Goal: Task Accomplishment & Management: Manage account settings

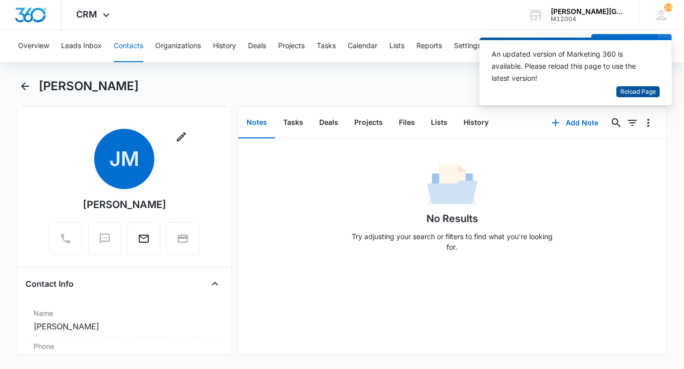
scroll to position [572, 0]
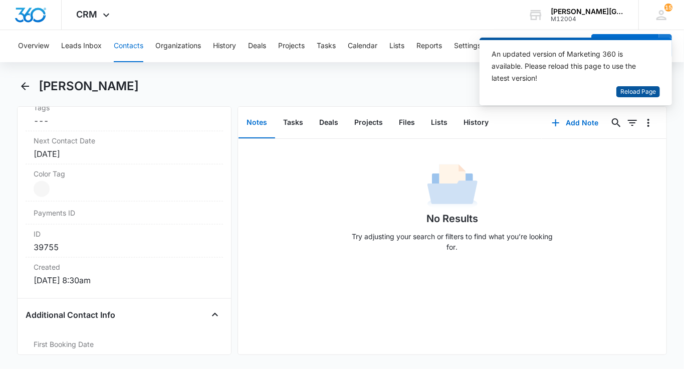
click at [636, 92] on span "Reload Page" at bounding box center [639, 92] width 36 height 10
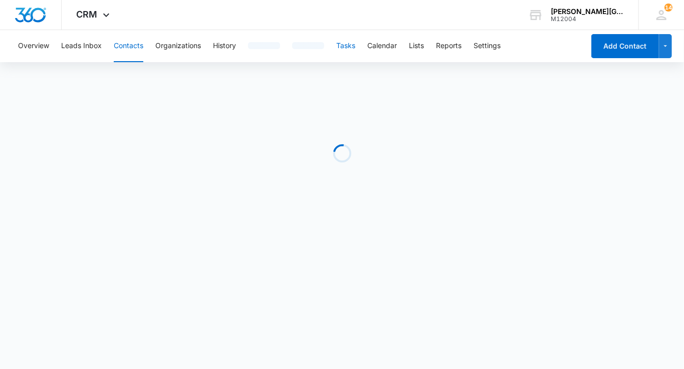
click at [341, 51] on button "Tasks" at bounding box center [345, 46] width 19 height 32
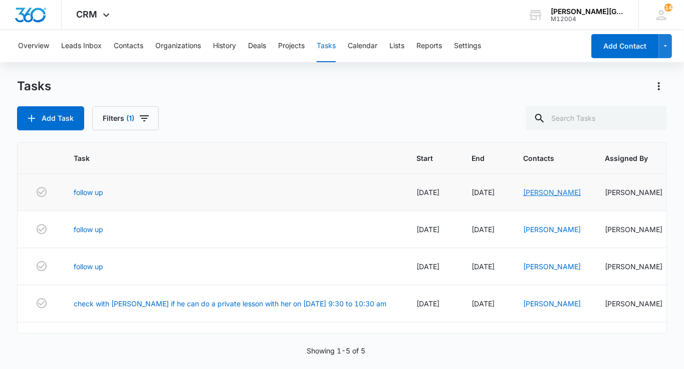
click at [523, 194] on link "[PERSON_NAME]" at bounding box center [552, 192] width 58 height 9
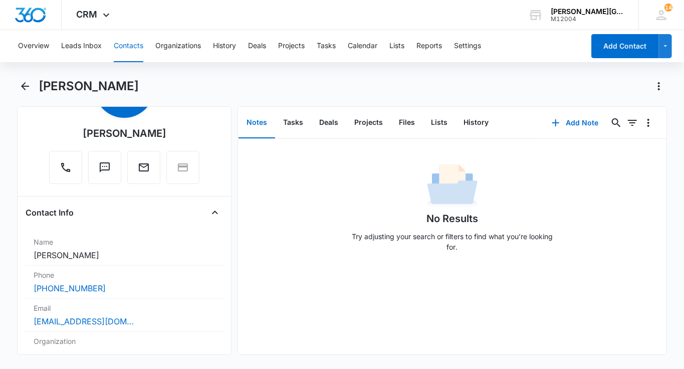
scroll to position [73, 0]
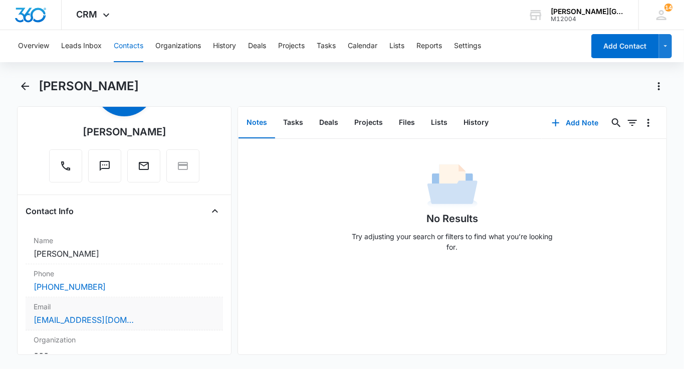
click at [141, 305] on label "Email" at bounding box center [124, 306] width 181 height 11
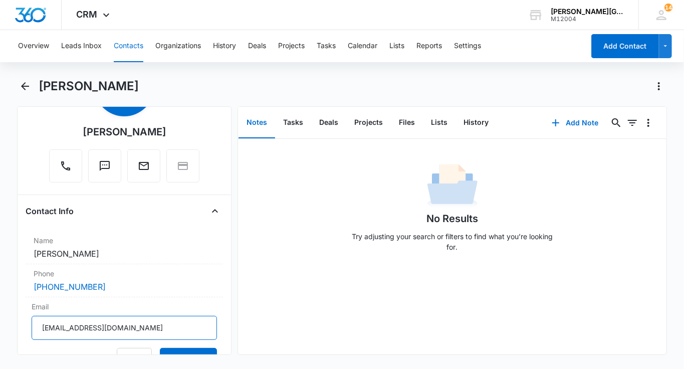
click at [106, 323] on input "[EMAIL_ADDRESS][DOMAIN_NAME]" at bounding box center [124, 328] width 185 height 24
click at [298, 118] on button "Tasks" at bounding box center [293, 122] width 36 height 31
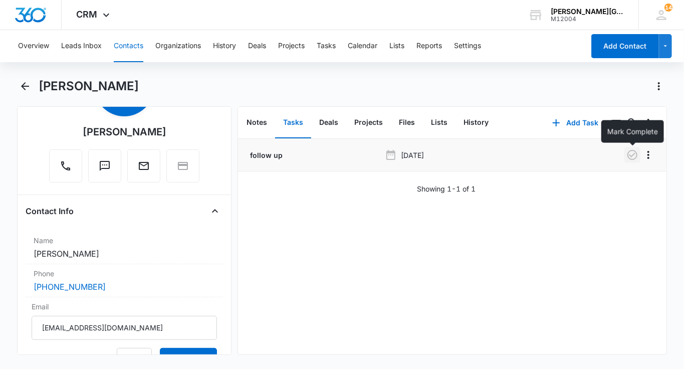
click at [634, 155] on icon "button" at bounding box center [633, 155] width 12 height 12
click at [479, 125] on button "History" at bounding box center [476, 122] width 41 height 31
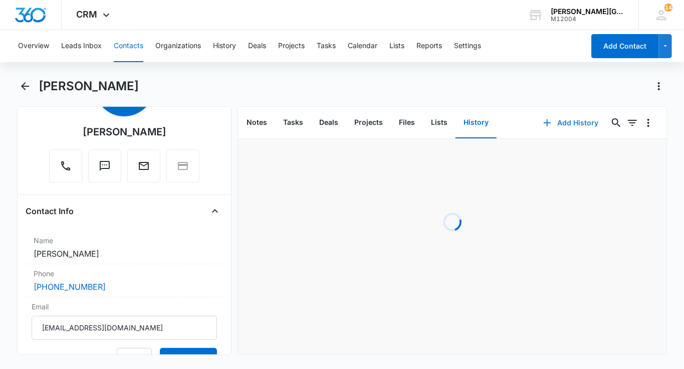
click at [568, 123] on button "Add History" at bounding box center [570, 123] width 75 height 24
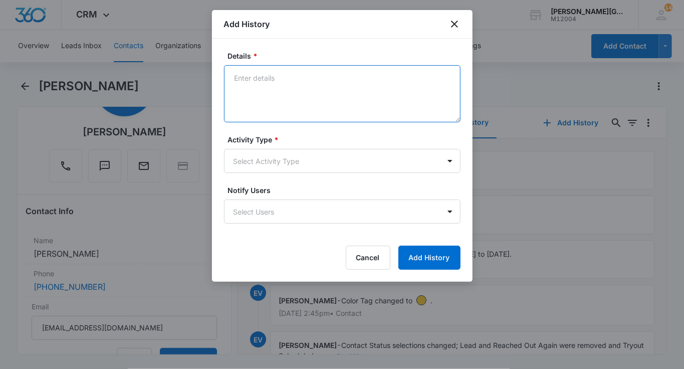
click at [367, 78] on textarea "Details *" at bounding box center [342, 93] width 237 height 57
paste textarea "Hi [PERSON_NAME], Hope you are having a great day! [PERSON_NAME] had the first …"
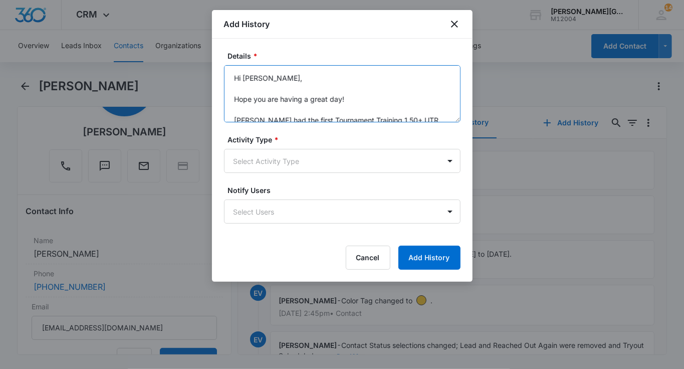
scroll to position [97, 0]
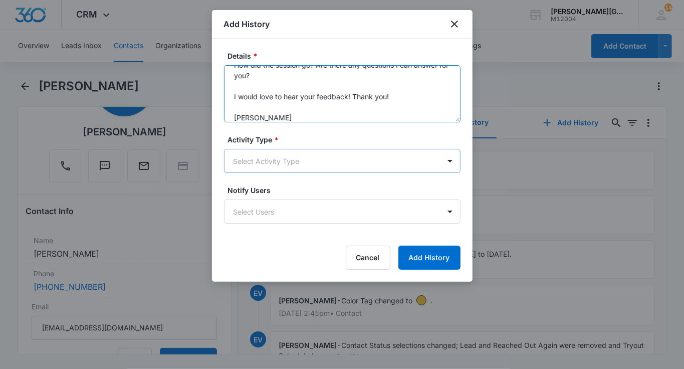
type textarea "Hi [PERSON_NAME], Hope you are having a great day! [PERSON_NAME] had the first …"
click at [282, 157] on body "CRM Apps Reputation Websites Forms CRM Email Social Shop Payments POS Content A…" at bounding box center [342, 184] width 684 height 369
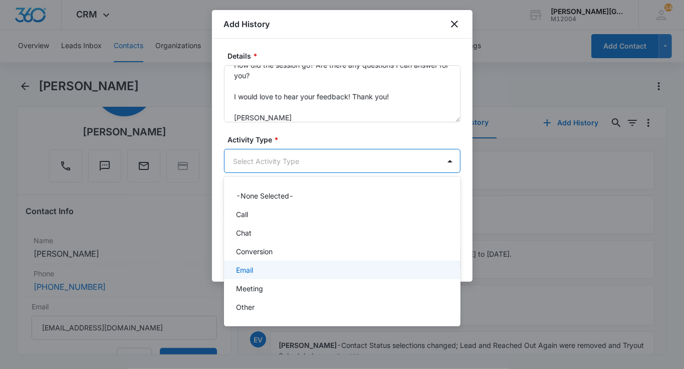
click at [238, 263] on div "Email" at bounding box center [342, 270] width 237 height 19
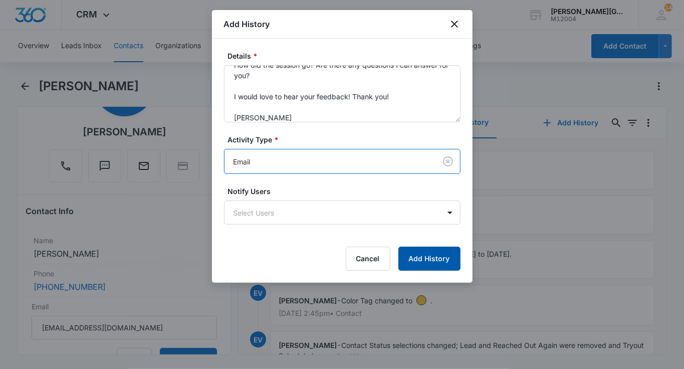
click at [417, 256] on button "Add History" at bounding box center [430, 259] width 62 height 24
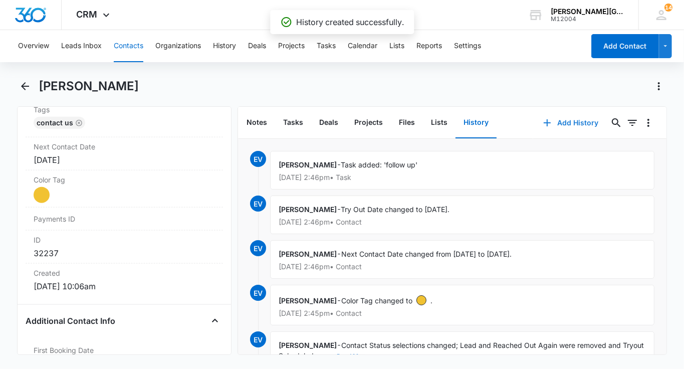
scroll to position [588, 0]
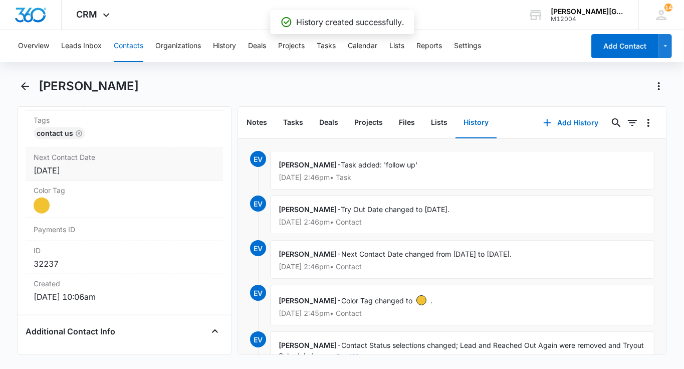
click at [92, 170] on div "[DATE]" at bounding box center [124, 170] width 181 height 12
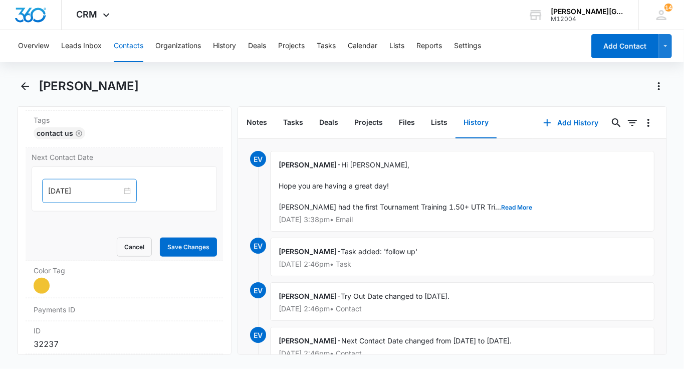
click at [88, 181] on div "[DATE]" at bounding box center [89, 191] width 95 height 24
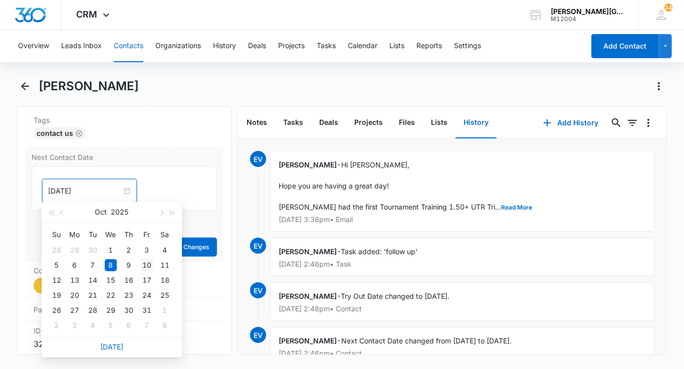
type input "[DATE]"
click at [147, 265] on div "10" at bounding box center [147, 265] width 12 height 12
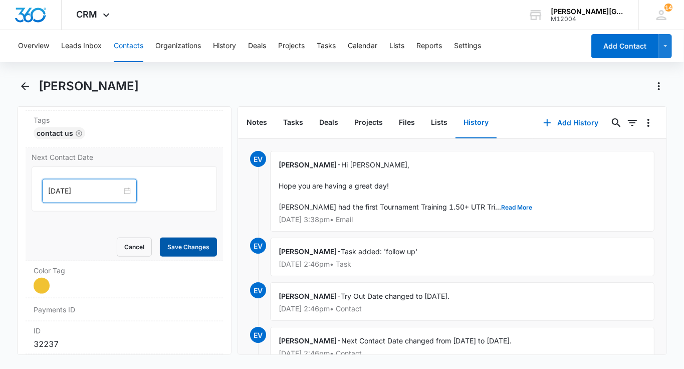
click at [198, 247] on button "Save Changes" at bounding box center [188, 247] width 57 height 19
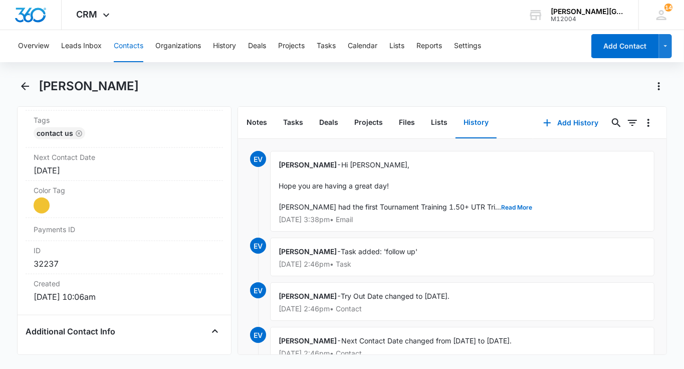
click at [129, 49] on button "Contacts" at bounding box center [129, 46] width 30 height 32
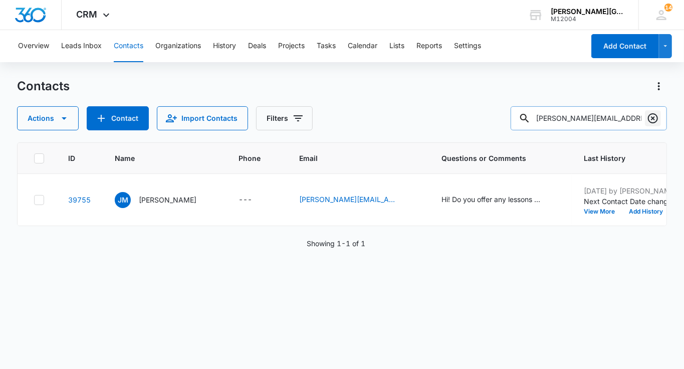
click at [653, 116] on icon "Clear" at bounding box center [653, 118] width 12 height 12
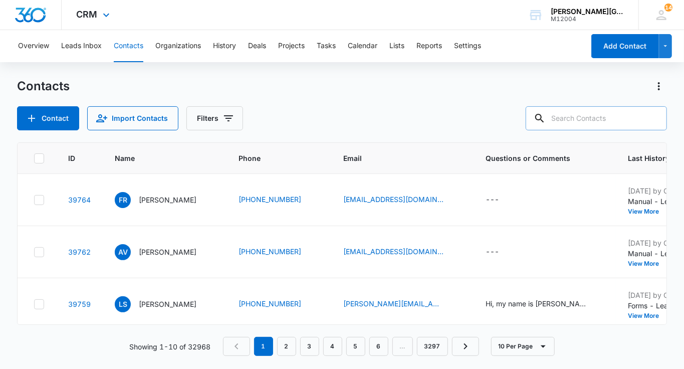
click at [98, 16] on div "CRM Apps Reputation Websites Forms CRM Email Social Shop Payments POS Content A…" at bounding box center [95, 15] width 66 height 30
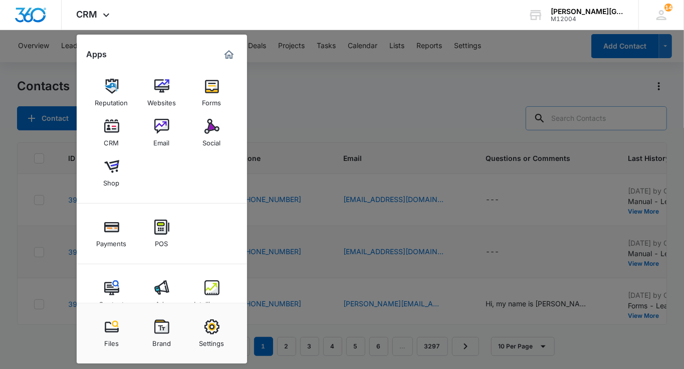
click at [208, 283] on img at bounding box center [212, 287] width 15 height 15
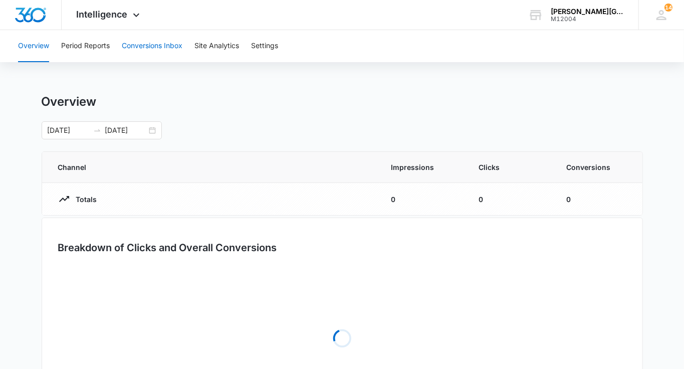
click at [160, 57] on button "Conversions Inbox" at bounding box center [152, 46] width 61 height 32
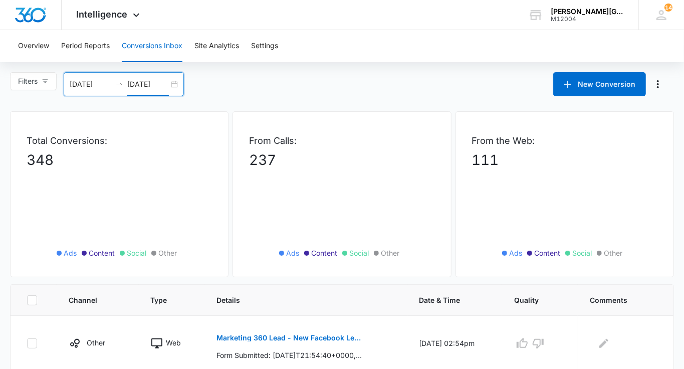
click at [159, 83] on input "[DATE]" at bounding box center [148, 84] width 42 height 11
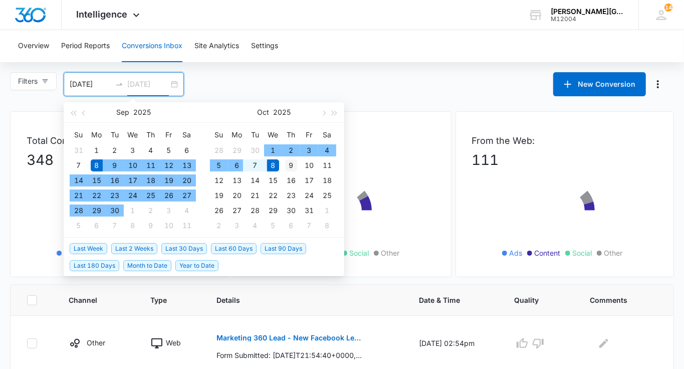
type input "[DATE]"
click at [293, 165] on div "9" at bounding box center [291, 165] width 12 height 12
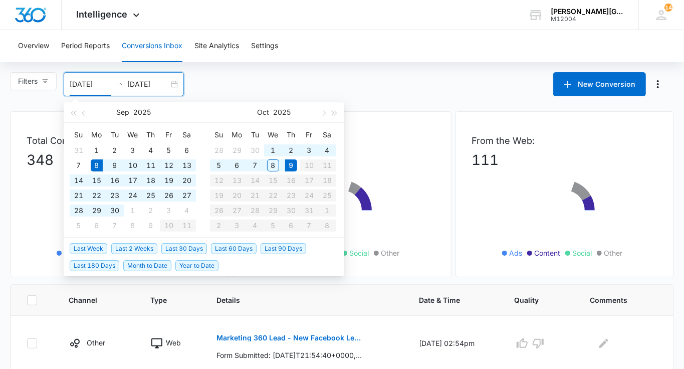
scroll to position [597, 0]
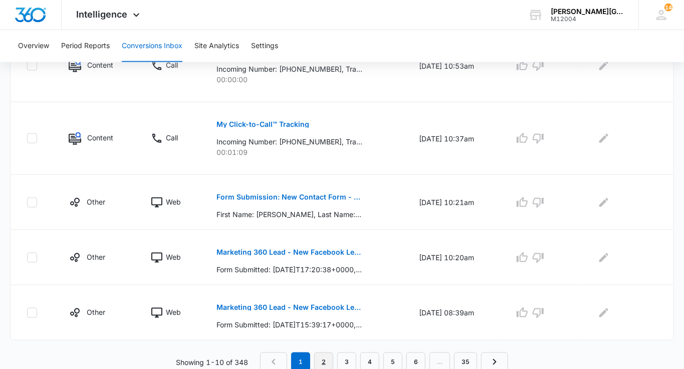
click at [323, 356] on link "2" at bounding box center [323, 361] width 19 height 19
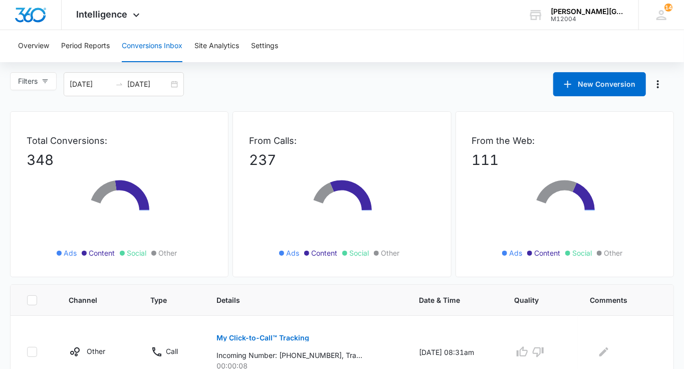
scroll to position [632, 0]
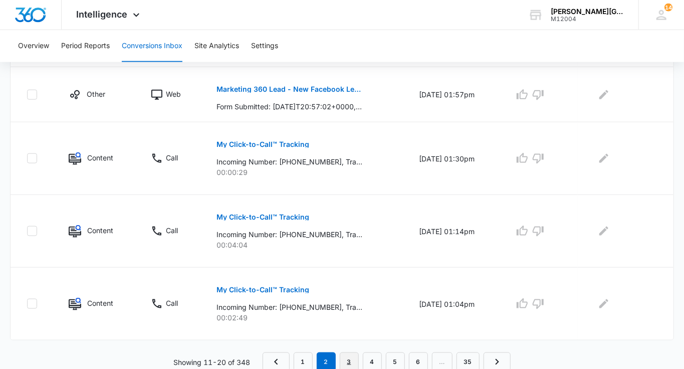
click at [350, 355] on link "3" at bounding box center [349, 361] width 19 height 19
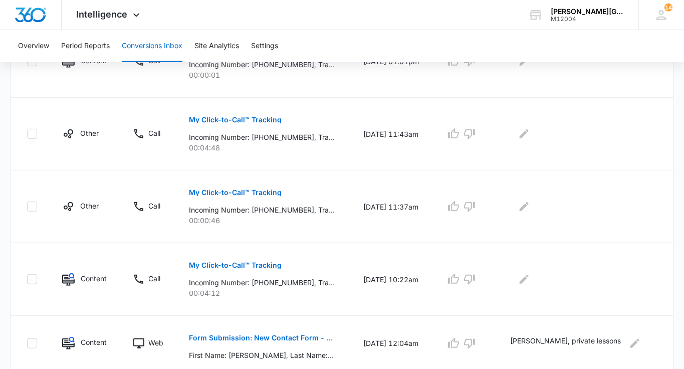
scroll to position [667, 0]
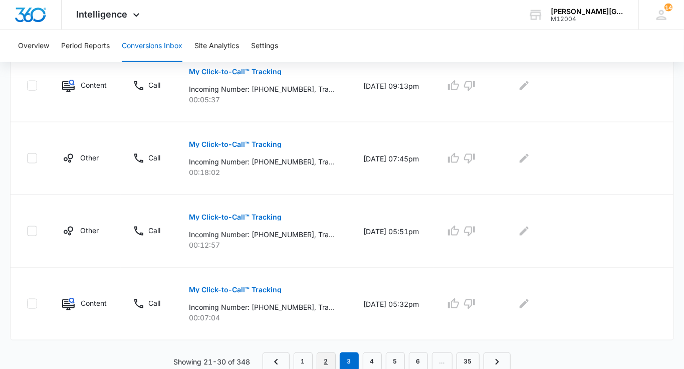
click at [329, 363] on link "2" at bounding box center [326, 361] width 19 height 19
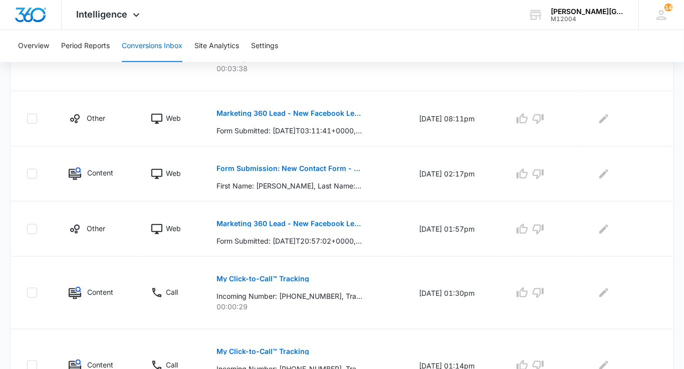
scroll to position [496, 0]
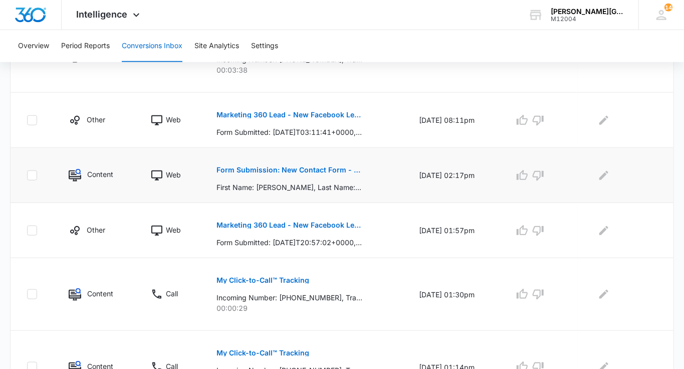
click at [310, 168] on p "Form Submission: New Contact Form - [PERSON_NAME] Tennis" at bounding box center [290, 169] width 146 height 7
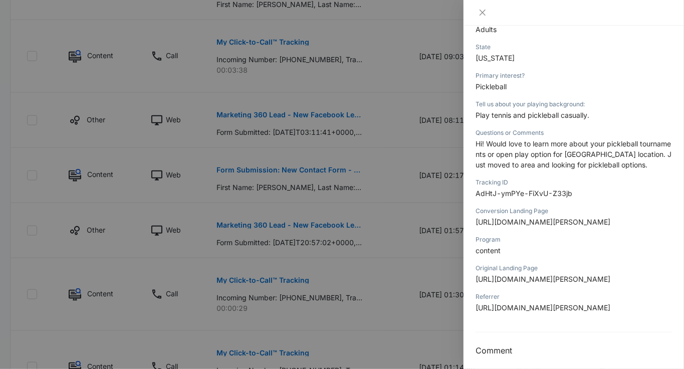
scroll to position [278, 0]
click at [611, 282] on span "[URL][DOMAIN_NAME][PERSON_NAME]" at bounding box center [543, 278] width 135 height 9
copy span "[PERSON_NAME]"
click at [325, 221] on div at bounding box center [342, 184] width 684 height 369
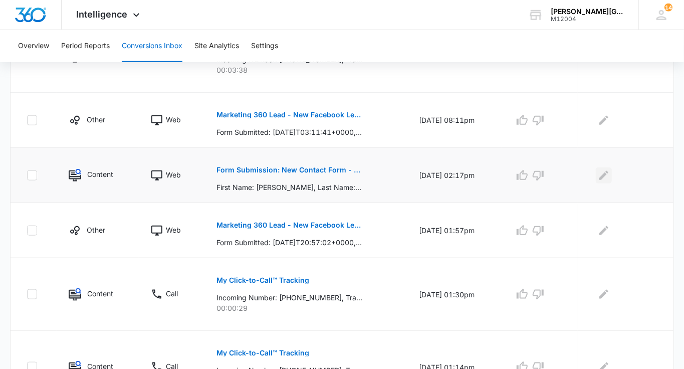
click at [603, 172] on icon "Edit Comments" at bounding box center [604, 175] width 12 height 12
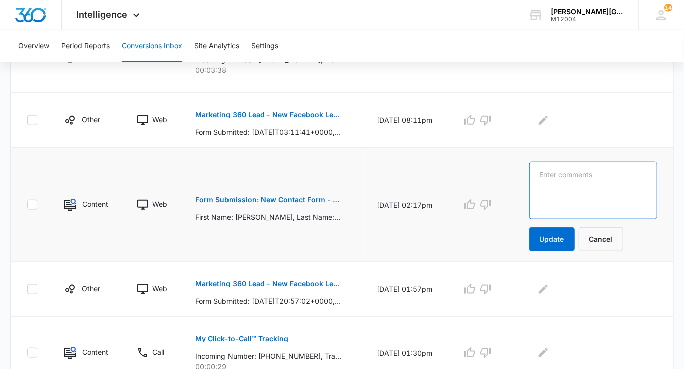
click at [603, 172] on textarea at bounding box center [593, 190] width 128 height 57
paste textarea "[PERSON_NAME]"
drag, startPoint x: 560, startPoint y: 172, endPoint x: 538, endPoint y: 173, distance: 22.1
click at [538, 173] on td "[PERSON_NAME] Pickleball Update Cancel" at bounding box center [595, 205] width 156 height 114
type textarea "[PERSON_NAME] Pickleball"
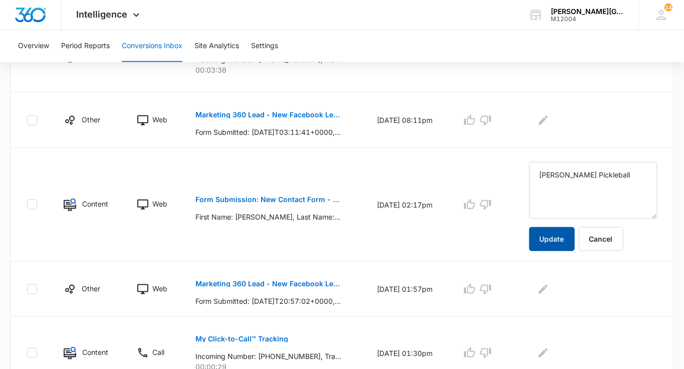
click at [566, 233] on button "Update" at bounding box center [552, 239] width 46 height 24
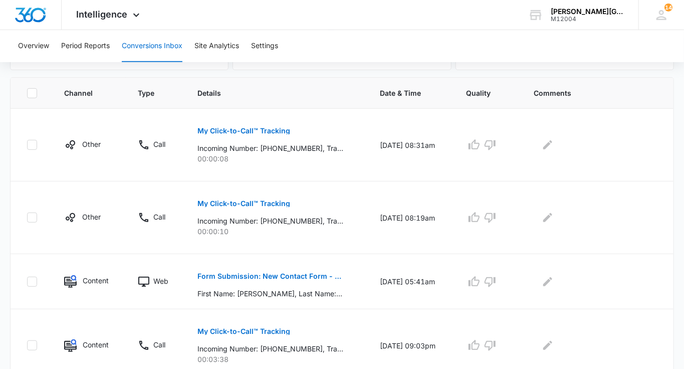
scroll to position [197, 0]
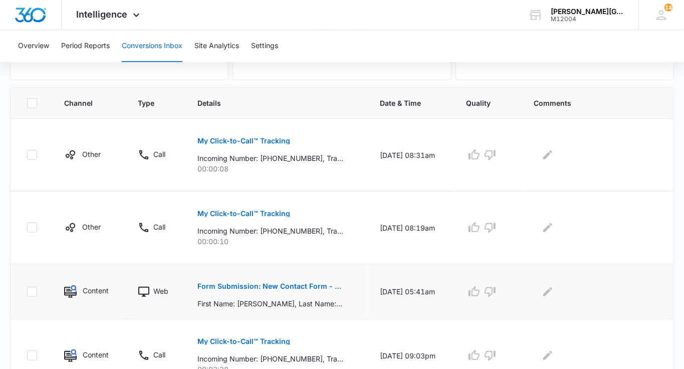
click at [330, 284] on p "Form Submission: New Contact Form - [PERSON_NAME] Tennis" at bounding box center [271, 286] width 146 height 7
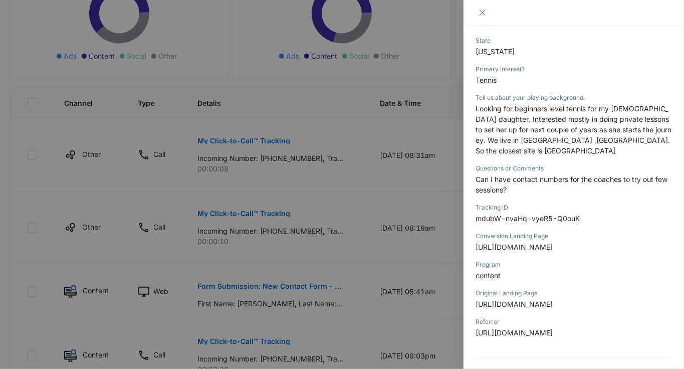
scroll to position [304, 0]
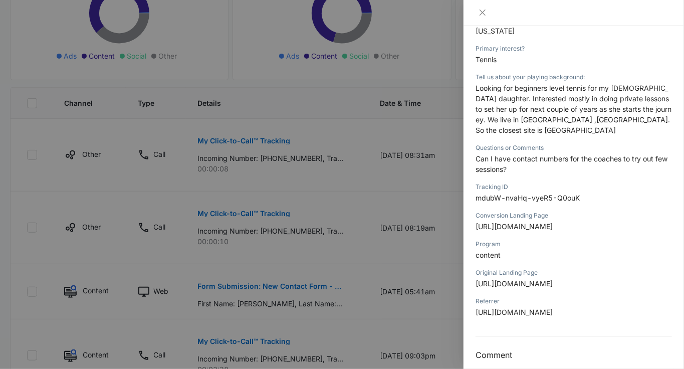
click at [401, 208] on div at bounding box center [342, 184] width 684 height 369
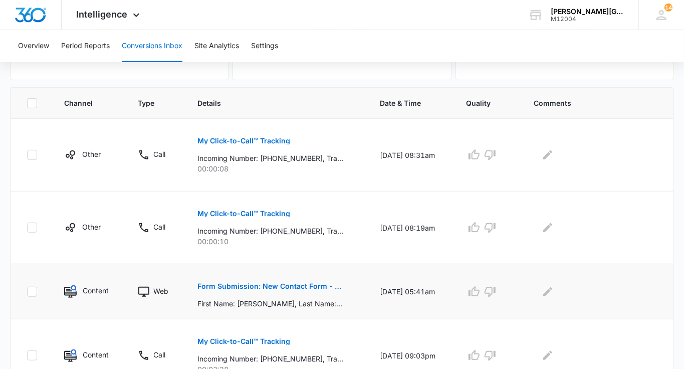
scroll to position [252, 0]
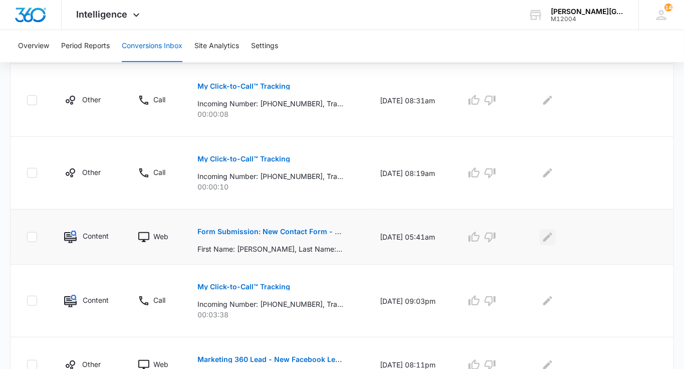
click at [552, 238] on icon "Edit Comments" at bounding box center [547, 236] width 9 height 9
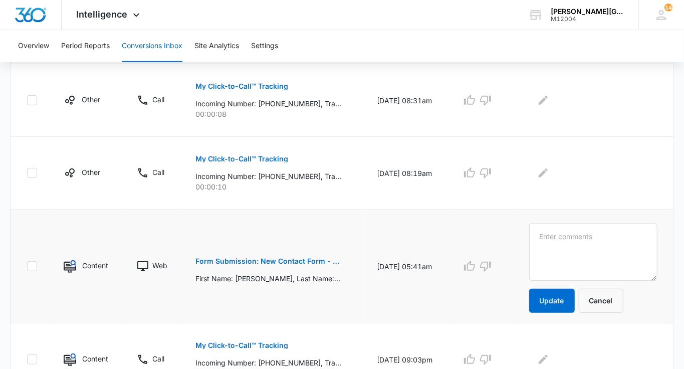
click at [572, 238] on textarea at bounding box center [593, 252] width 128 height 57
type textarea "Walnut Creek Junior"
click at [569, 289] on button "Update" at bounding box center [552, 301] width 46 height 24
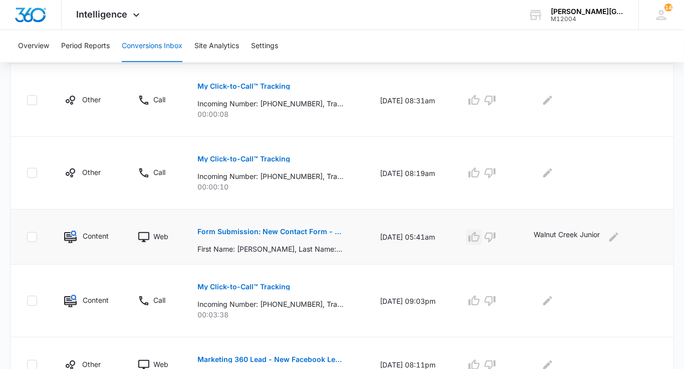
click at [480, 235] on icon "button" at bounding box center [474, 237] width 12 height 12
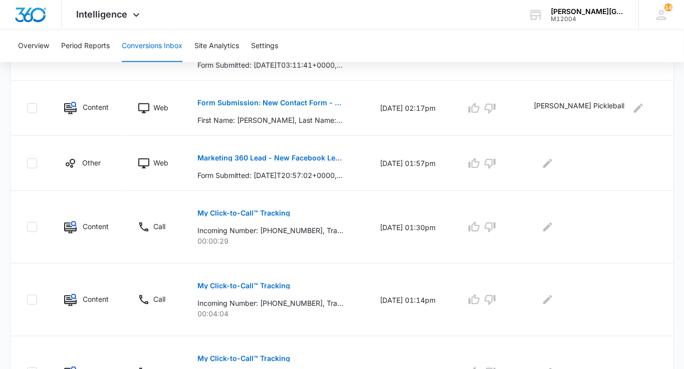
scroll to position [632, 0]
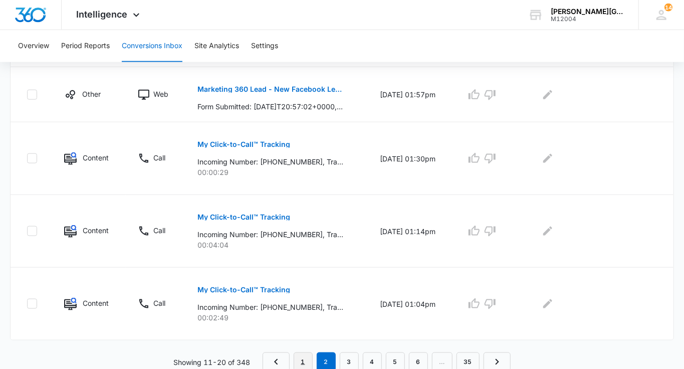
click at [313, 352] on link "1" at bounding box center [303, 361] width 19 height 19
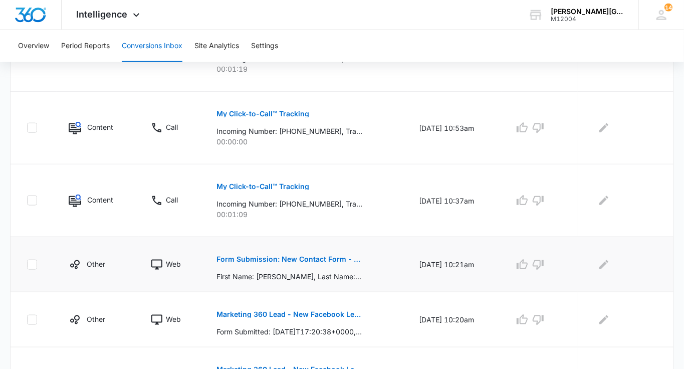
scroll to position [597, 0]
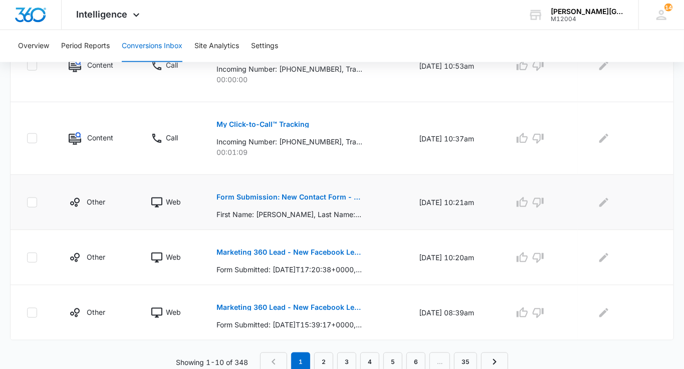
click at [329, 199] on button "Form Submission: New Contact Form - [PERSON_NAME] Tennis" at bounding box center [290, 197] width 146 height 24
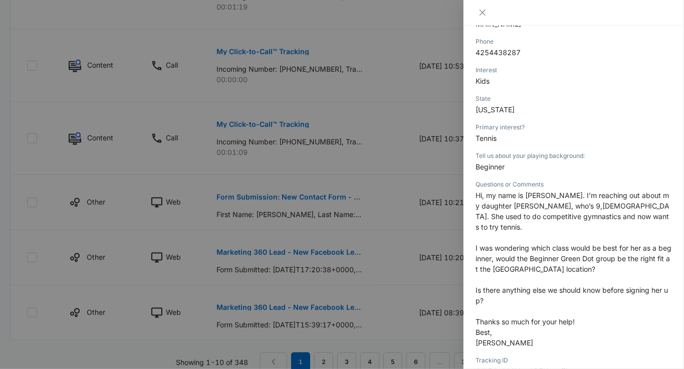
scroll to position [258, 0]
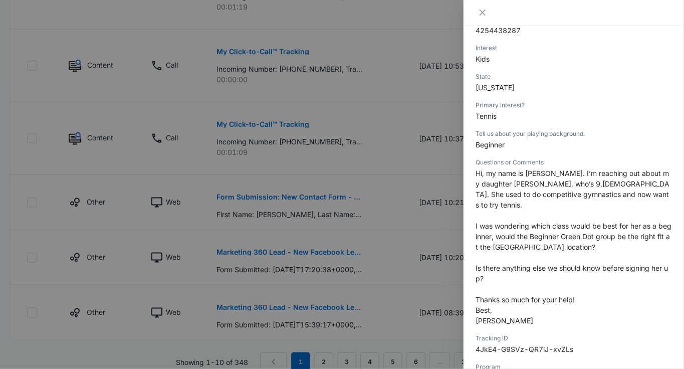
click at [511, 223] on span "I was wondering which class would be best for her as a beginner, would the Begi…" at bounding box center [574, 237] width 196 height 30
copy span "[PERSON_NAME]"
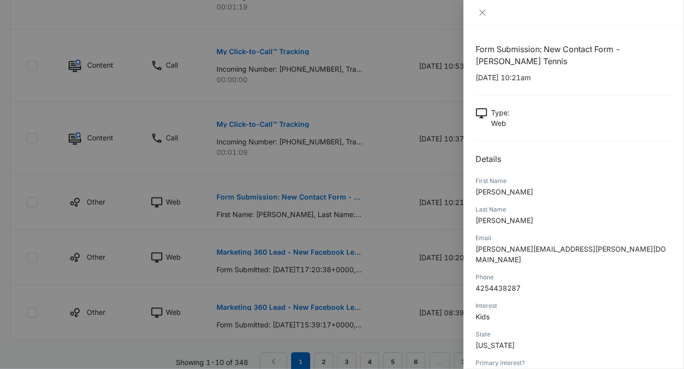
copy span "[PERSON_NAME]"
click at [429, 201] on div at bounding box center [342, 184] width 684 height 369
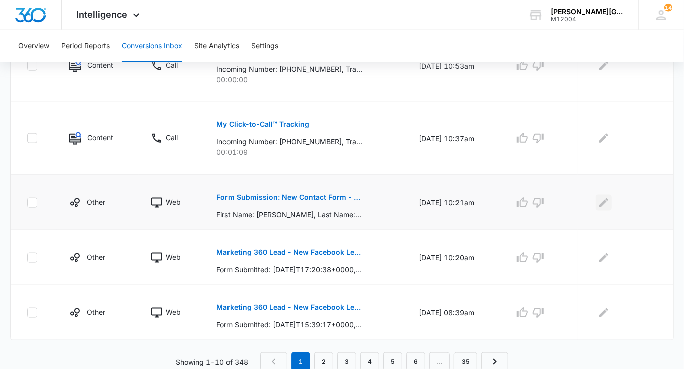
click at [610, 201] on icon "Edit Comments" at bounding box center [604, 203] width 12 height 12
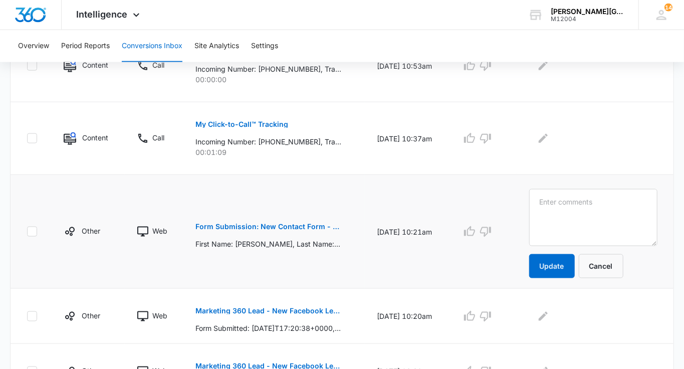
click at [610, 201] on textarea at bounding box center [593, 217] width 128 height 57
type textarea "[PERSON_NAME]"
click at [572, 260] on button "Update" at bounding box center [552, 266] width 46 height 24
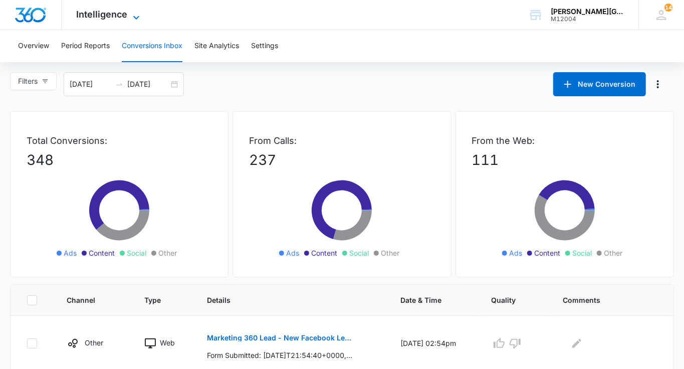
click at [122, 18] on span "Intelligence" at bounding box center [102, 14] width 51 height 11
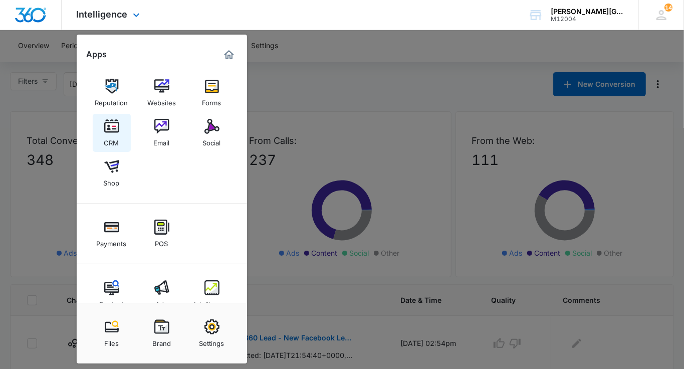
click at [117, 137] on div "CRM" at bounding box center [111, 140] width 15 height 13
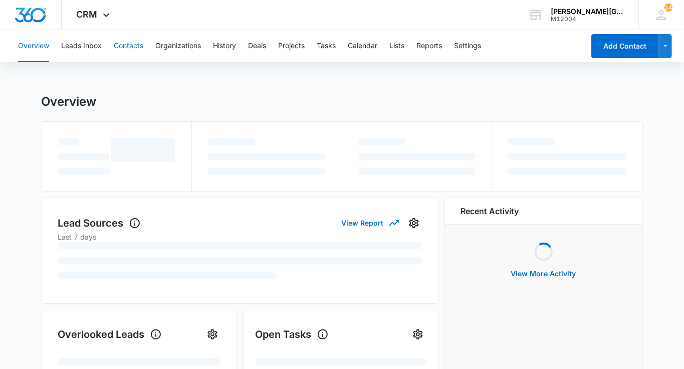
click at [134, 45] on button "Contacts" at bounding box center [129, 46] width 30 height 32
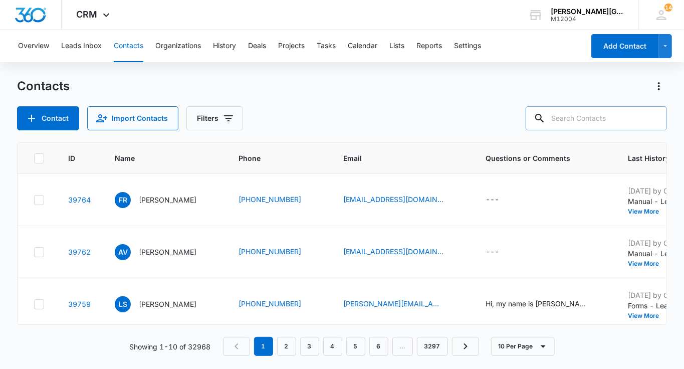
click at [591, 121] on input "text" at bounding box center [596, 118] width 141 height 24
paste input "[EMAIL_ADDRESS][DOMAIN_NAME]"
type input "[EMAIL_ADDRESS][DOMAIN_NAME]"
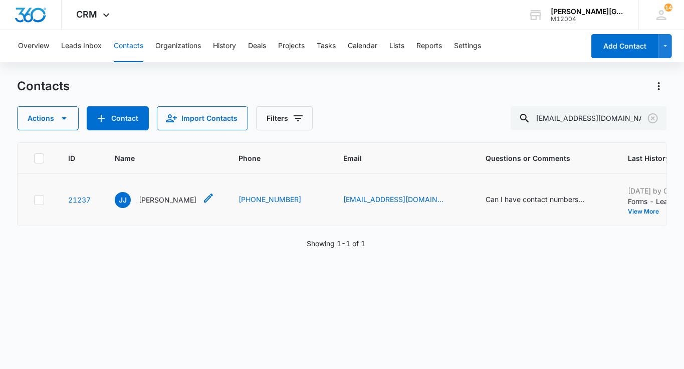
click at [156, 198] on p "[PERSON_NAME]" at bounding box center [168, 200] width 58 height 11
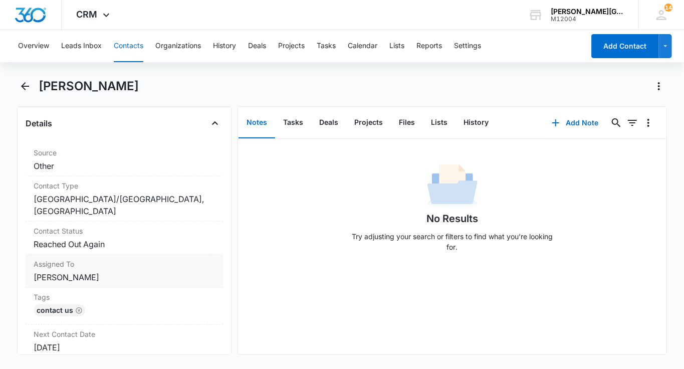
scroll to position [372, 0]
click at [124, 275] on dd "Cancel Save Changes [PERSON_NAME]" at bounding box center [124, 276] width 181 height 12
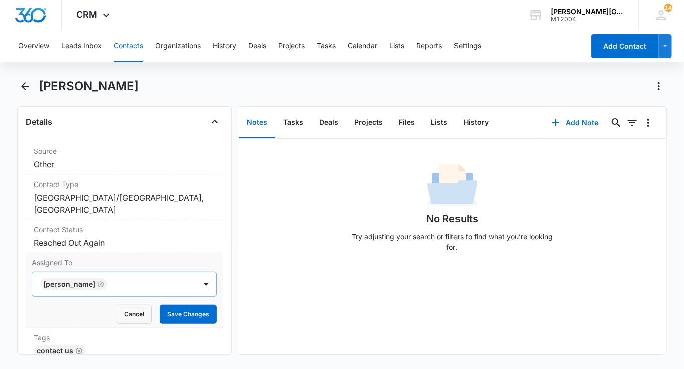
click at [104, 285] on icon "Remove Maguy Olga Palluel-Blanc" at bounding box center [100, 285] width 7 height 8
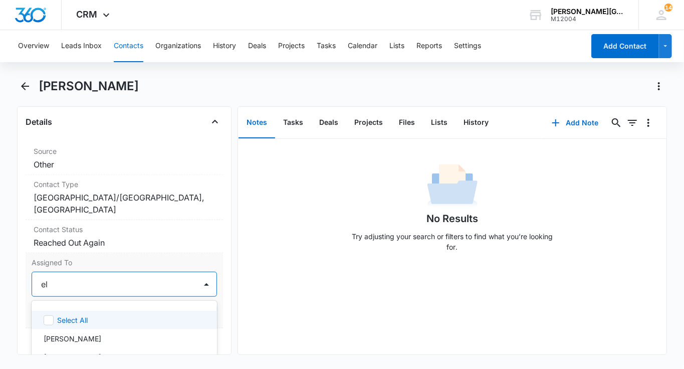
type input "[PERSON_NAME]"
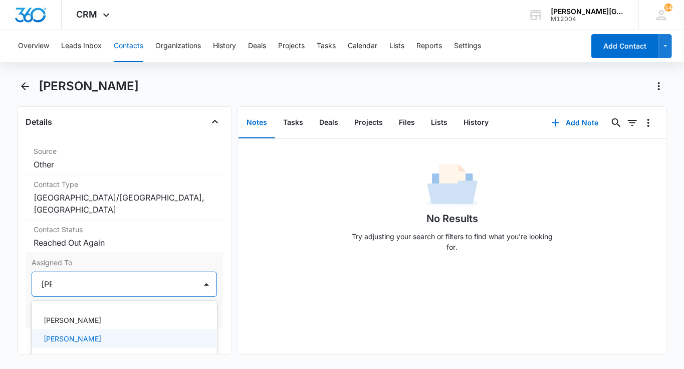
click at [123, 341] on div "[PERSON_NAME]" at bounding box center [124, 338] width 185 height 19
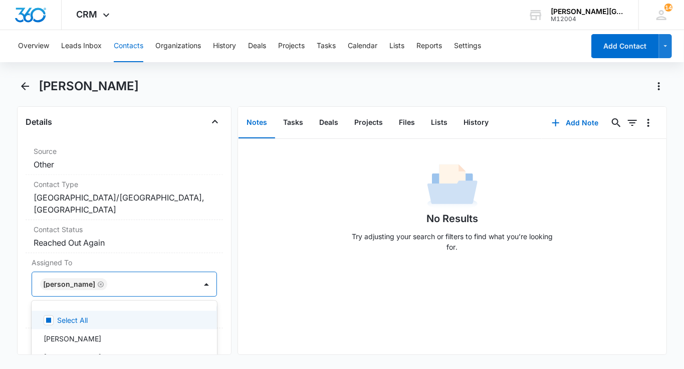
click at [192, 293] on div "[PERSON_NAME]" at bounding box center [114, 284] width 164 height 24
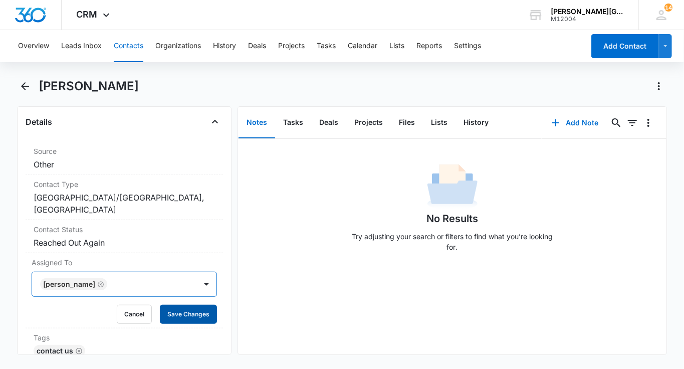
click at [192, 313] on button "Save Changes" at bounding box center [188, 314] width 57 height 19
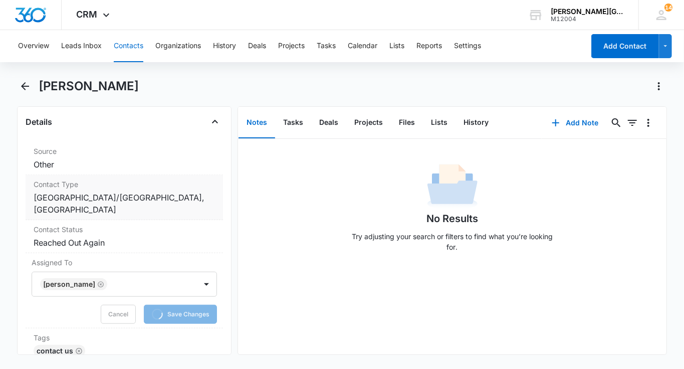
click at [141, 192] on dd "Cancel Save Changes [GEOGRAPHIC_DATA]/[GEOGRAPHIC_DATA], [GEOGRAPHIC_DATA]" at bounding box center [124, 204] width 181 height 24
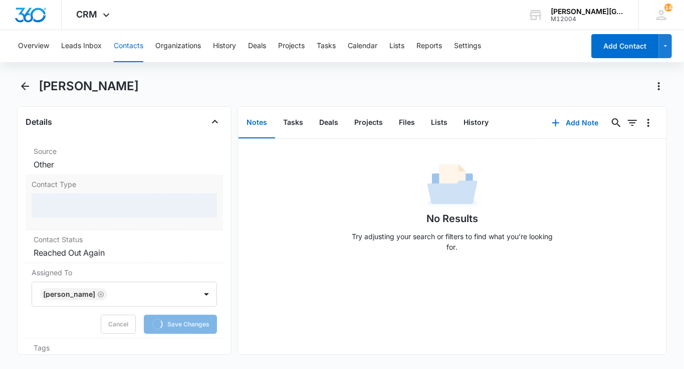
scroll to position [410, 0]
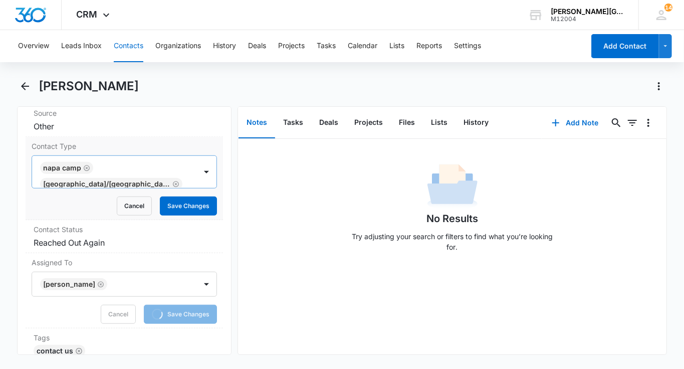
click at [86, 165] on icon "Remove Napa Camp" at bounding box center [87, 168] width 6 height 6
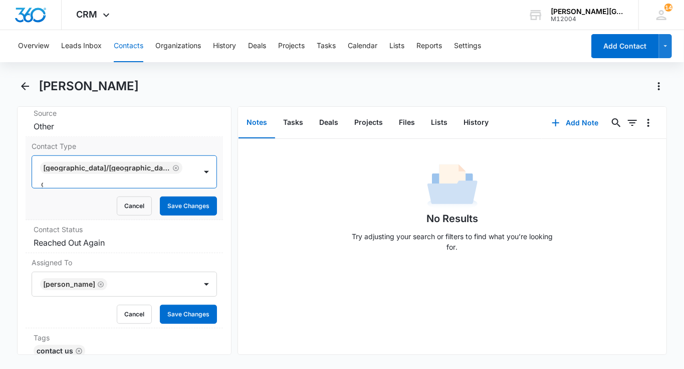
scroll to position [1, 0]
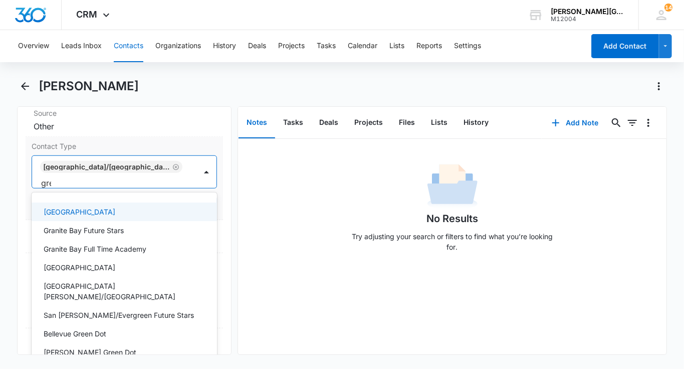
type input "gree"
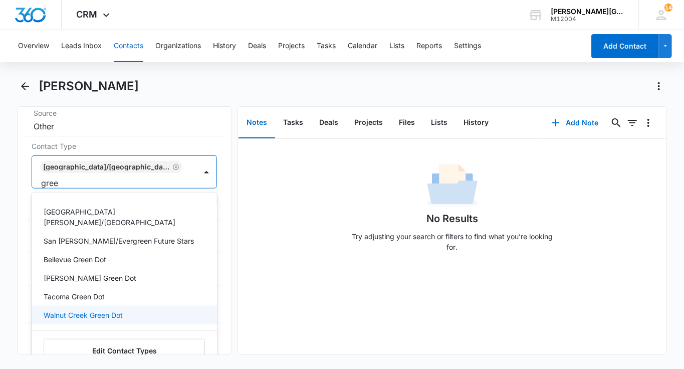
click at [99, 310] on p "Walnut Creek Green Dot" at bounding box center [83, 315] width 79 height 11
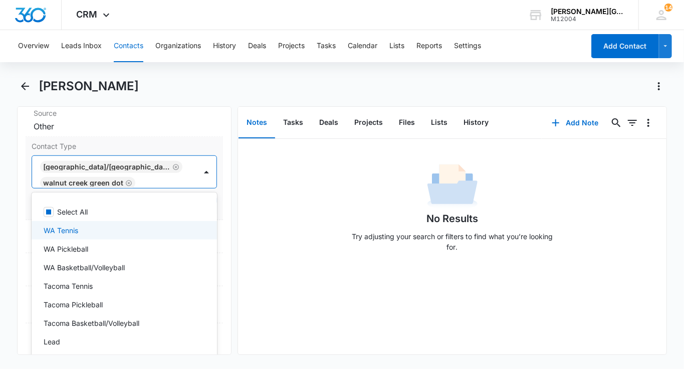
click at [188, 178] on div "[GEOGRAPHIC_DATA]/[GEOGRAPHIC_DATA] [GEOGRAPHIC_DATA]" at bounding box center [114, 172] width 164 height 32
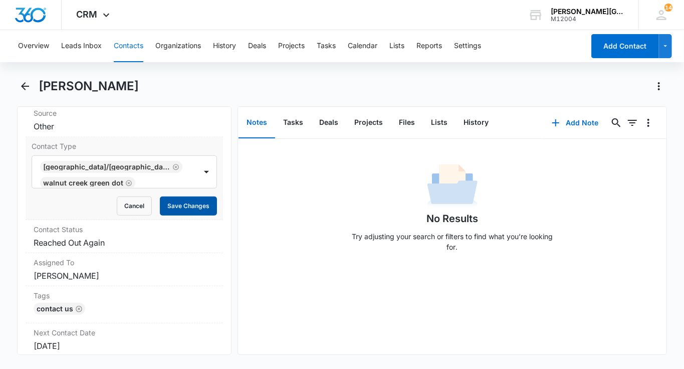
click at [189, 210] on button "Save Changes" at bounding box center [188, 206] width 57 height 19
click at [115, 253] on div "Assigned To Cancel Save Changes [PERSON_NAME]" at bounding box center [125, 269] width 198 height 33
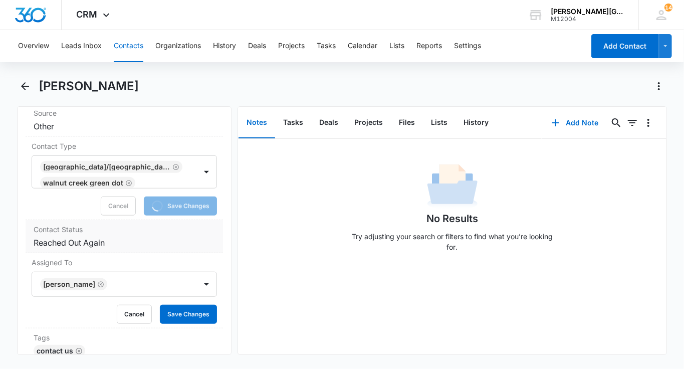
click at [102, 232] on div "Contact Status Cancel Save Changes Reached Out Again" at bounding box center [125, 236] width 198 height 33
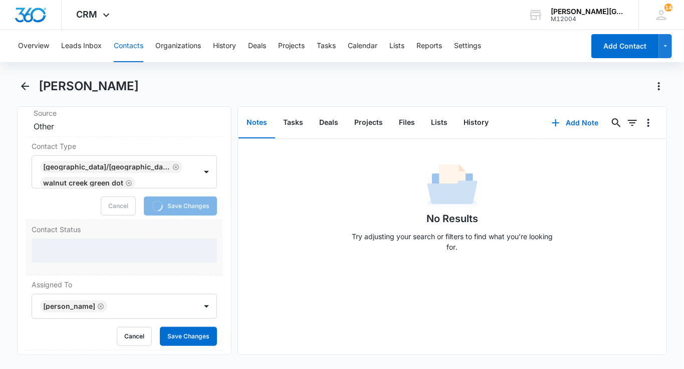
scroll to position [454, 0]
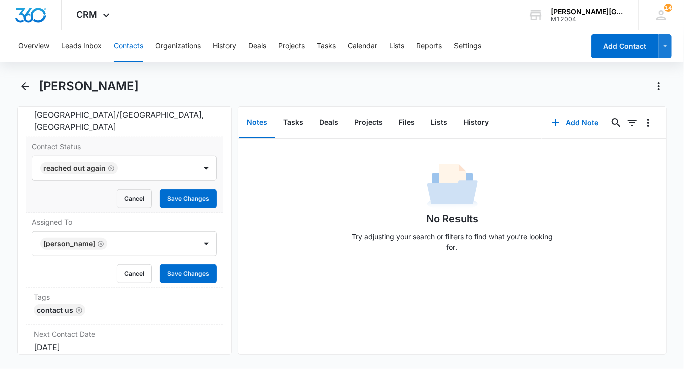
click at [109, 203] on div "Cancel Save Changes" at bounding box center [124, 198] width 185 height 19
click at [109, 165] on icon "Remove Reached Out Again" at bounding box center [111, 168] width 6 height 6
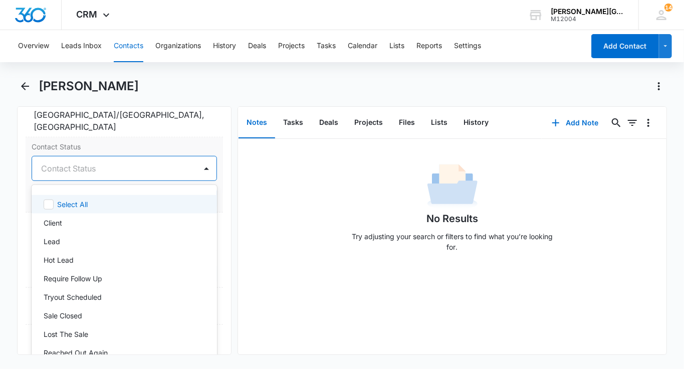
click at [109, 163] on div at bounding box center [112, 168] width 142 height 14
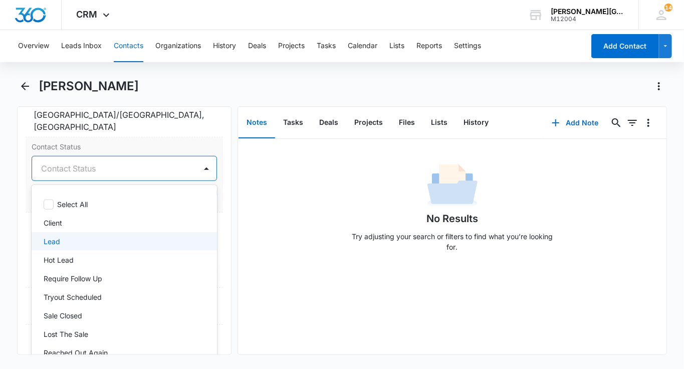
click at [59, 238] on p "Lead" at bounding box center [52, 241] width 17 height 11
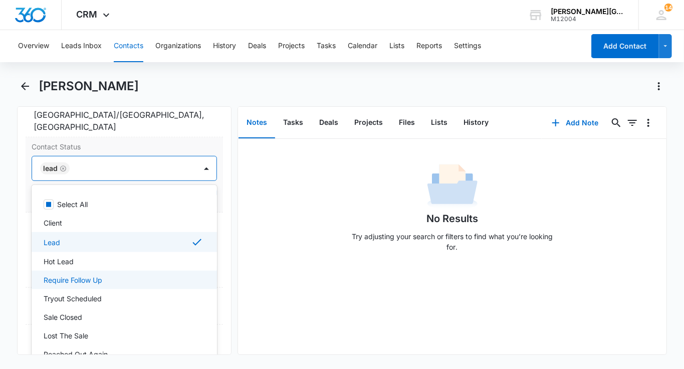
click at [66, 279] on p "Require Follow Up" at bounding box center [73, 280] width 59 height 11
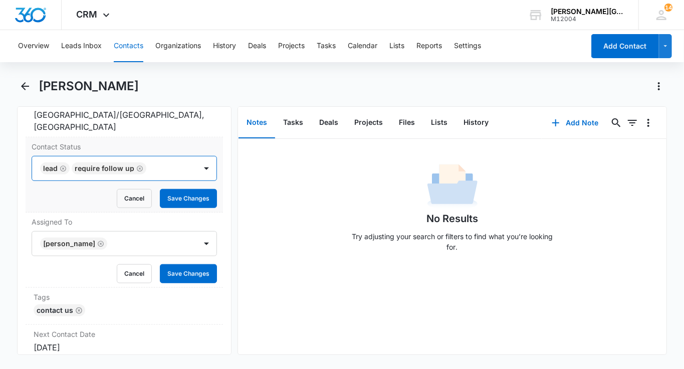
click at [195, 171] on div "Lead Require Follow Up" at bounding box center [114, 168] width 164 height 24
click at [194, 196] on button "Save Changes" at bounding box center [188, 198] width 57 height 19
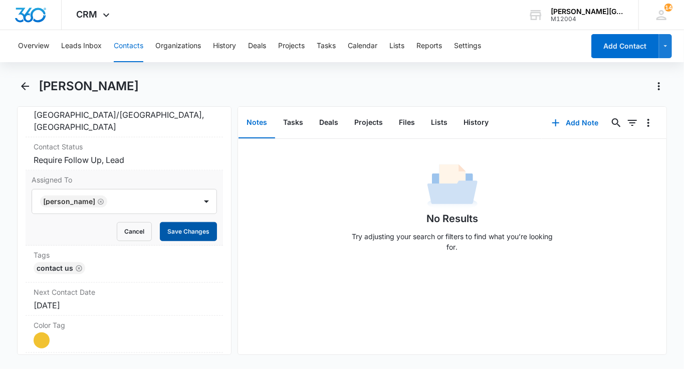
click at [187, 233] on button "Save Changes" at bounding box center [188, 231] width 57 height 19
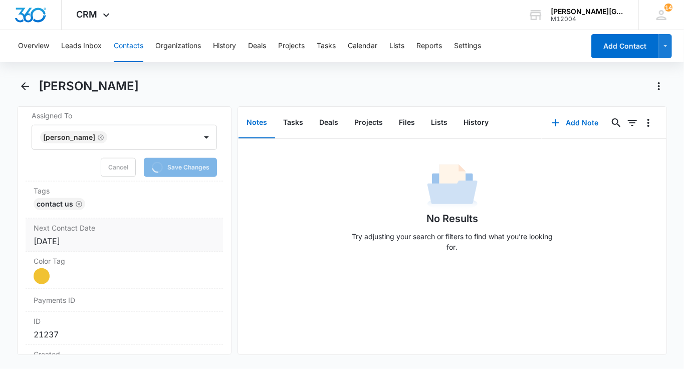
scroll to position [530, 0]
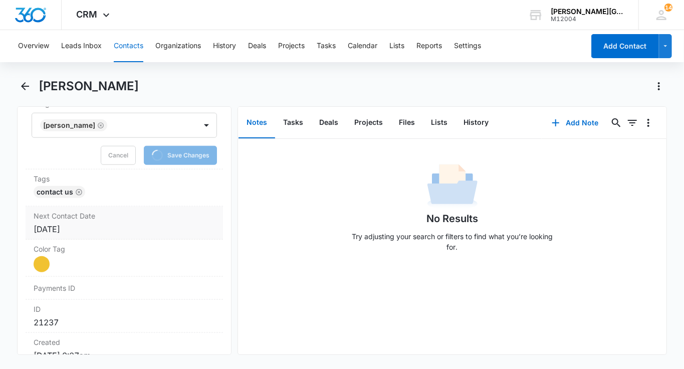
click at [94, 227] on div "[DATE]" at bounding box center [124, 229] width 181 height 12
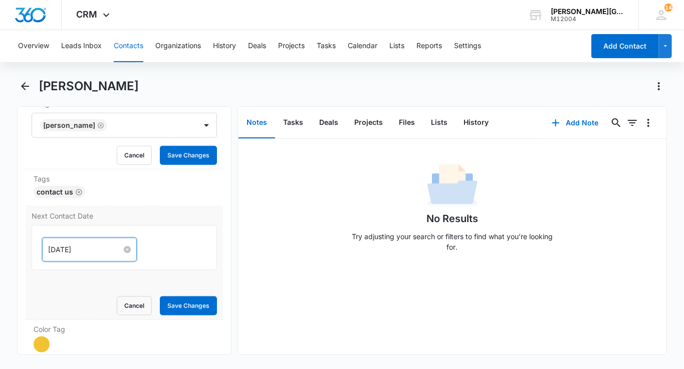
click at [85, 244] on input "[DATE]" at bounding box center [85, 249] width 74 height 11
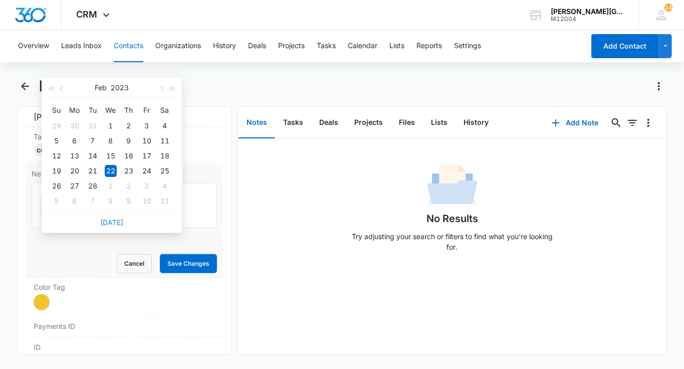
click at [109, 222] on link "[DATE]" at bounding box center [111, 222] width 23 height 9
type input "[DATE]"
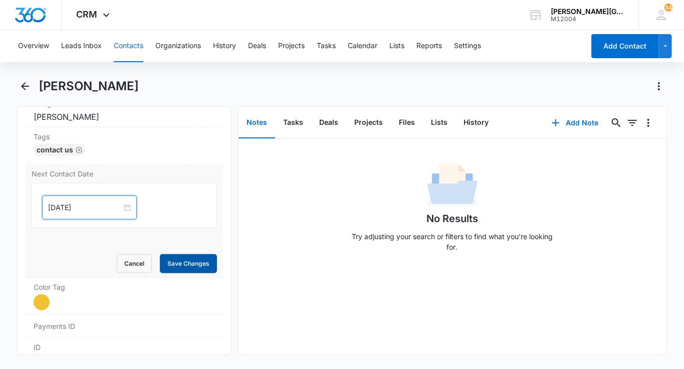
click at [198, 258] on button "Save Changes" at bounding box center [188, 263] width 57 height 19
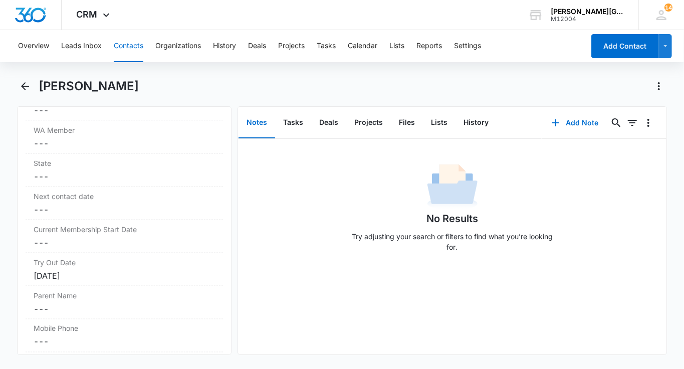
scroll to position [912, 0]
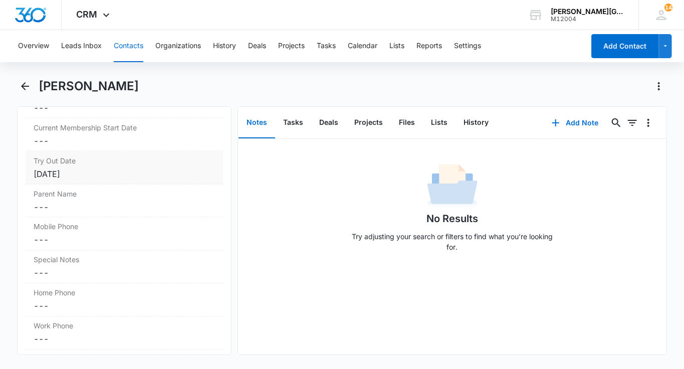
click at [95, 177] on div "Try Out Date Cancel Save Changes [DATE]" at bounding box center [125, 167] width 198 height 33
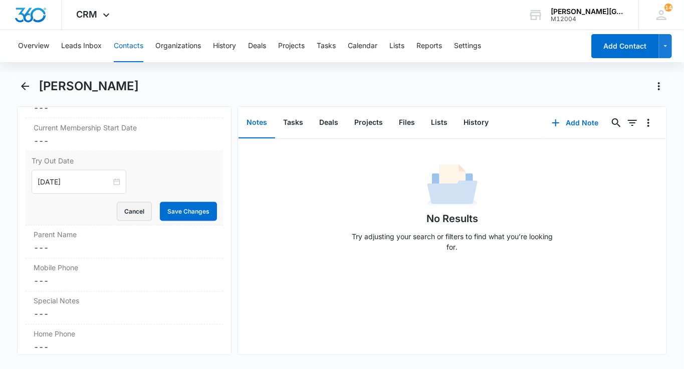
click at [131, 208] on button "Cancel" at bounding box center [134, 211] width 35 height 19
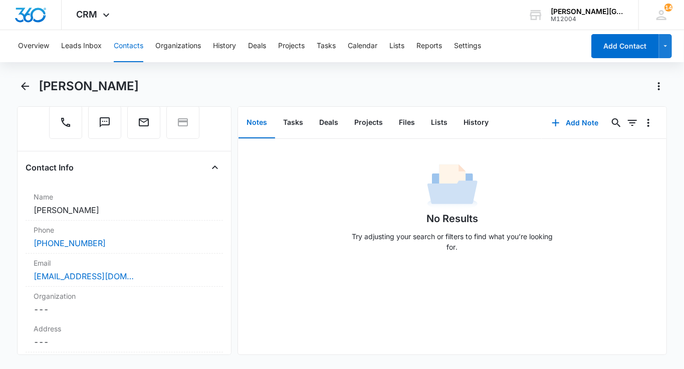
scroll to position [117, 0]
click at [141, 267] on div "Email Cancel Save Changes [EMAIL_ADDRESS][DOMAIN_NAME]" at bounding box center [125, 269] width 198 height 33
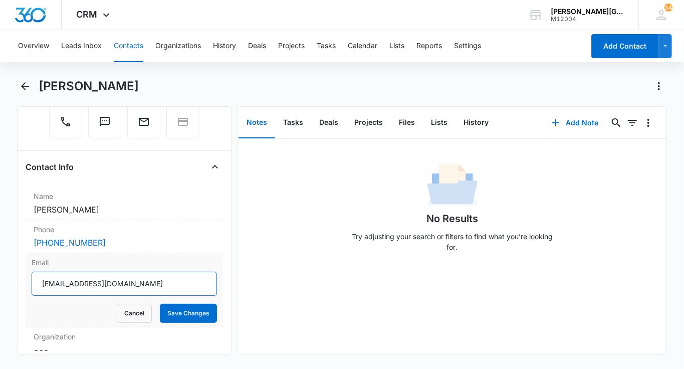
click at [121, 283] on input "[EMAIL_ADDRESS][DOMAIN_NAME]" at bounding box center [124, 284] width 185 height 24
click at [140, 311] on button "Cancel" at bounding box center [134, 313] width 35 height 19
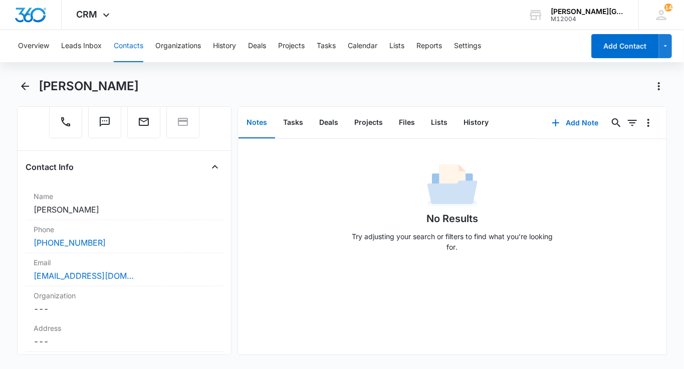
click at [63, 89] on h1 "[PERSON_NAME]" at bounding box center [89, 86] width 100 height 15
copy h1 "Japson"
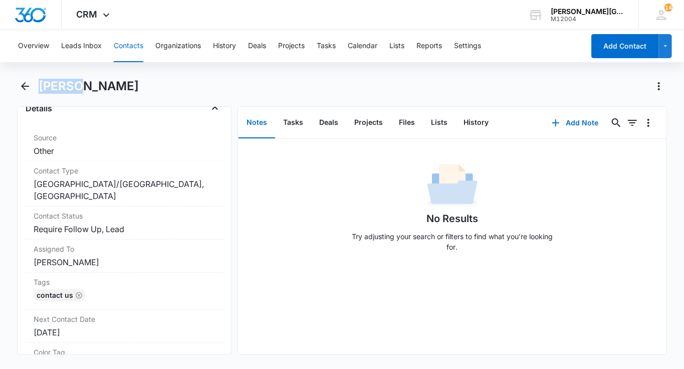
scroll to position [508, 0]
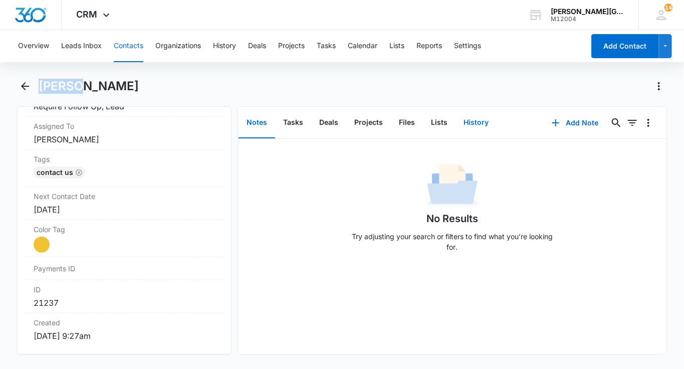
click at [473, 122] on button "History" at bounding box center [476, 122] width 41 height 31
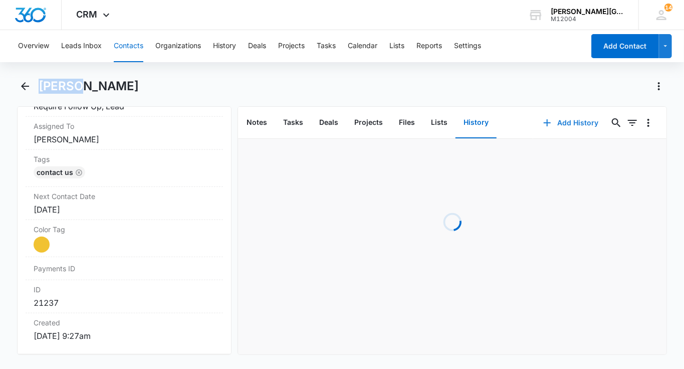
click at [551, 123] on icon "button" at bounding box center [547, 122] width 7 height 7
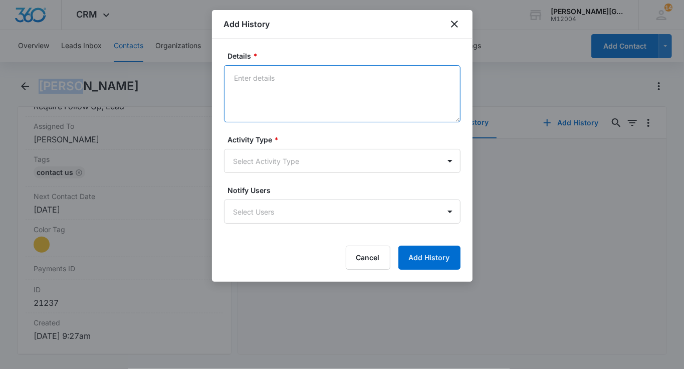
click at [261, 73] on textarea "Details *" at bounding box center [342, 93] width 237 height 57
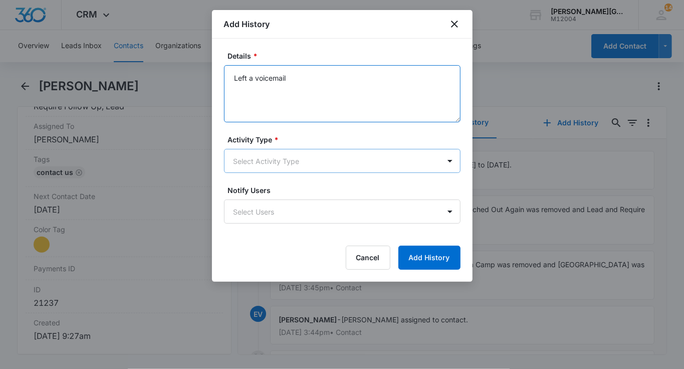
type textarea "Left a voicemail"
click at [261, 162] on body "CRM Apps Reputation Websites Forms CRM Email Social Shop Payments POS Content A…" at bounding box center [342, 184] width 684 height 369
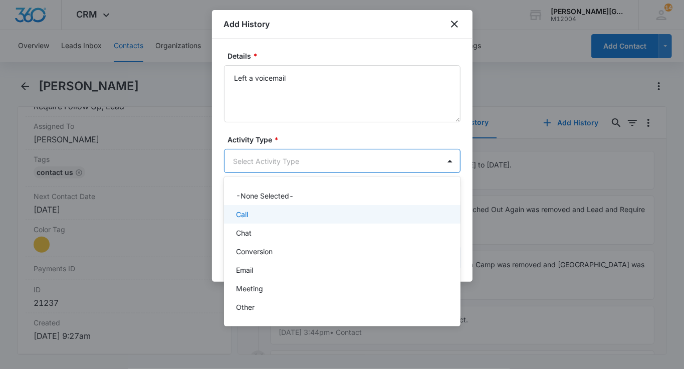
click at [246, 213] on p "Call" at bounding box center [242, 214] width 12 height 11
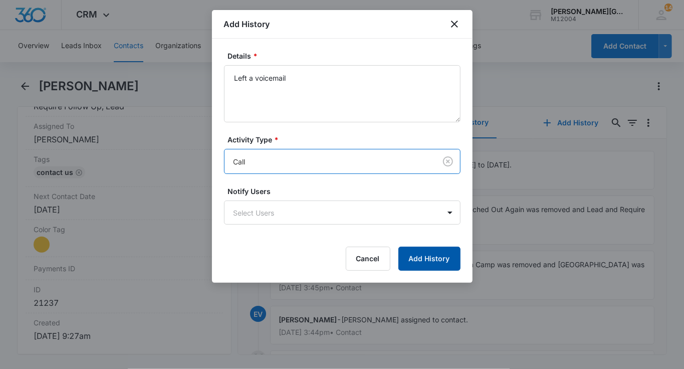
click at [429, 260] on button "Add History" at bounding box center [430, 259] width 62 height 24
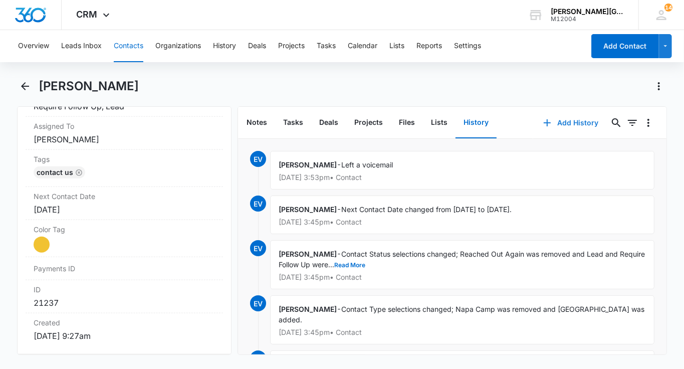
click at [563, 128] on button "Add History" at bounding box center [570, 123] width 75 height 24
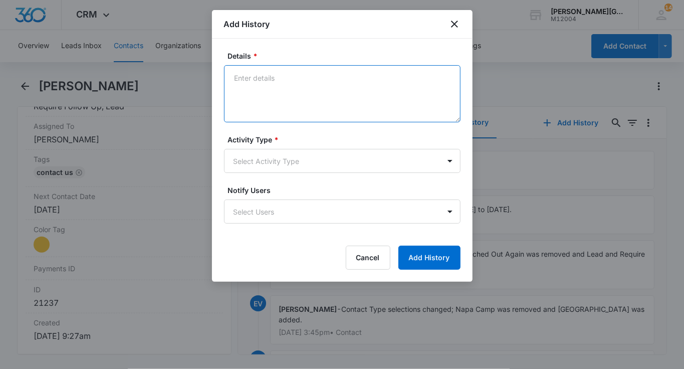
click at [279, 113] on textarea "Details *" at bounding box center [342, 93] width 237 height 57
paste textarea "Hello [PERSON_NAME], Thank you for your interest in [PERSON_NAME][GEOGRAPHIC_DA…"
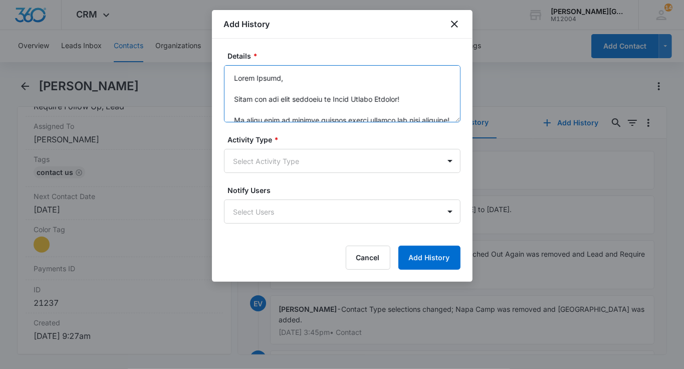
scroll to position [255, 0]
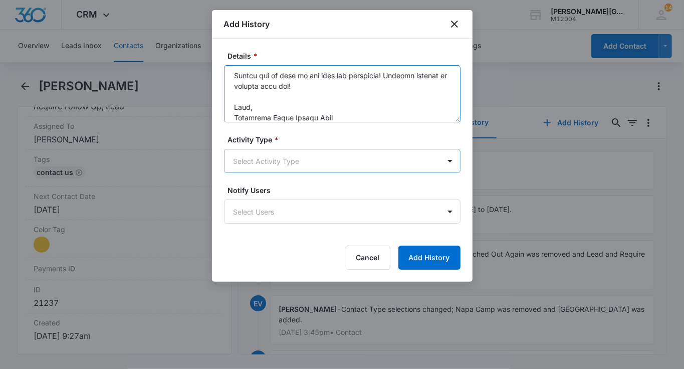
type textarea "Hello [PERSON_NAME], Thank you for your interest in [PERSON_NAME][GEOGRAPHIC_DA…"
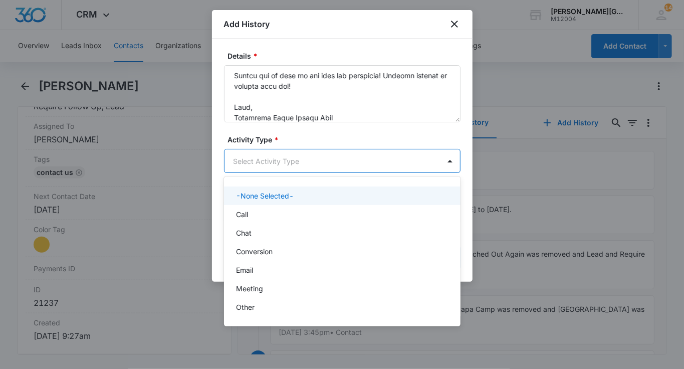
click at [279, 157] on body "CRM Apps Reputation Websites Forms CRM Email Social Shop Payments POS Content A…" at bounding box center [342, 184] width 684 height 369
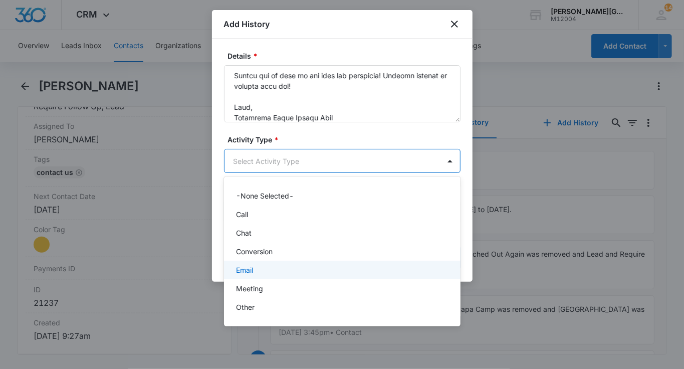
click at [266, 265] on div "Email" at bounding box center [341, 270] width 211 height 11
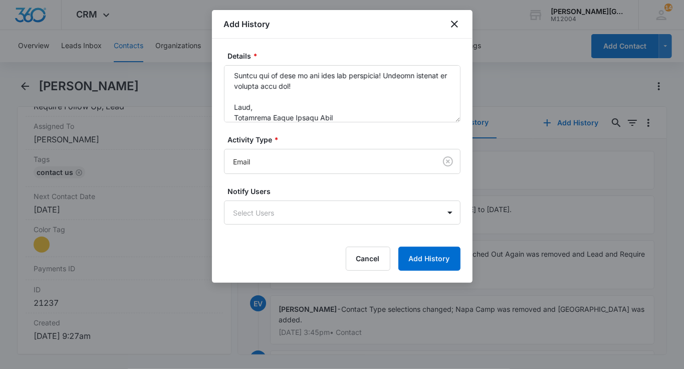
click at [447, 270] on div "Details * Activity Type * Email Notify Users Select Users Cancel Add History" at bounding box center [342, 161] width 261 height 244
click at [437, 260] on button "Add History" at bounding box center [430, 259] width 62 height 24
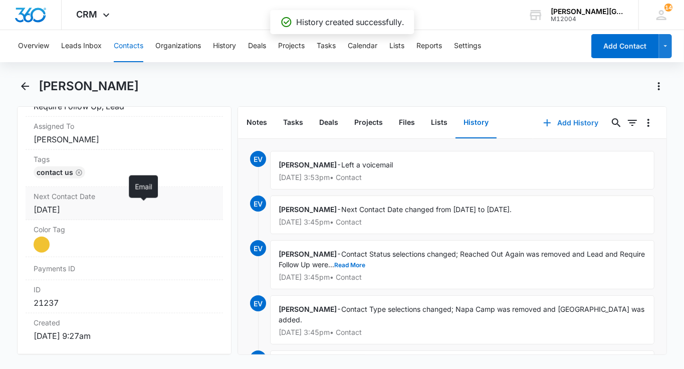
scroll to position [0, 0]
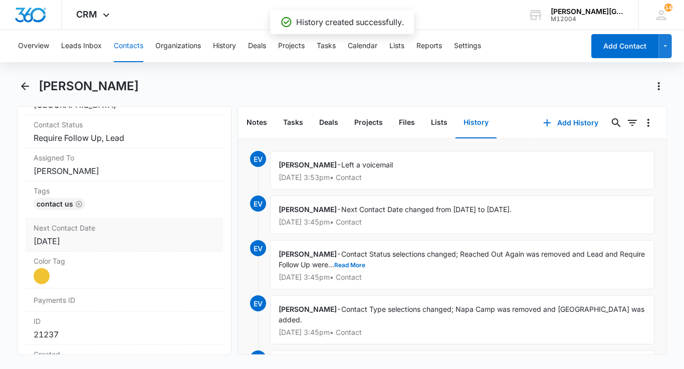
click at [86, 235] on div "[DATE]" at bounding box center [124, 241] width 181 height 12
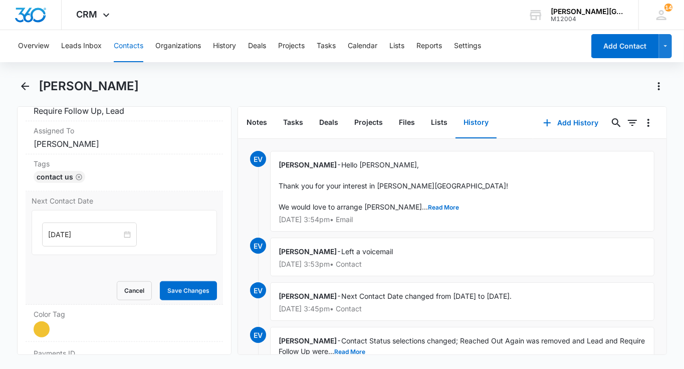
scroll to position [508, 0]
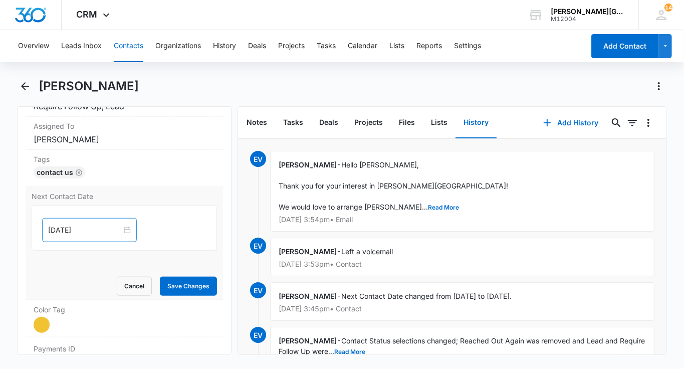
click at [81, 220] on div "[DATE]" at bounding box center [89, 230] width 95 height 24
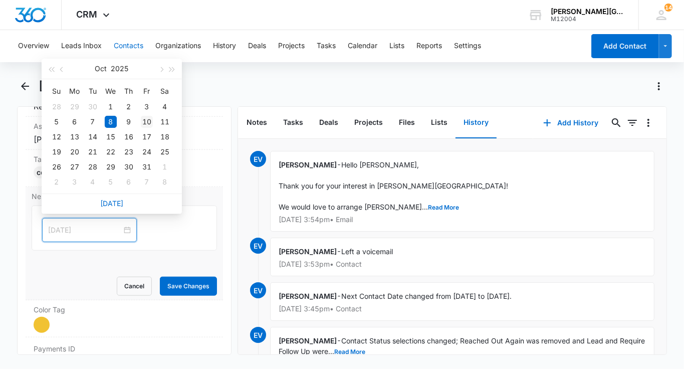
type input "[DATE]"
click at [144, 119] on div "10" at bounding box center [147, 122] width 12 height 12
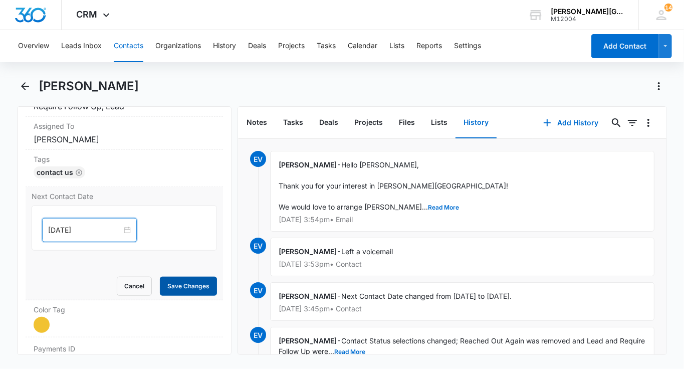
click at [199, 280] on button "Save Changes" at bounding box center [188, 286] width 57 height 19
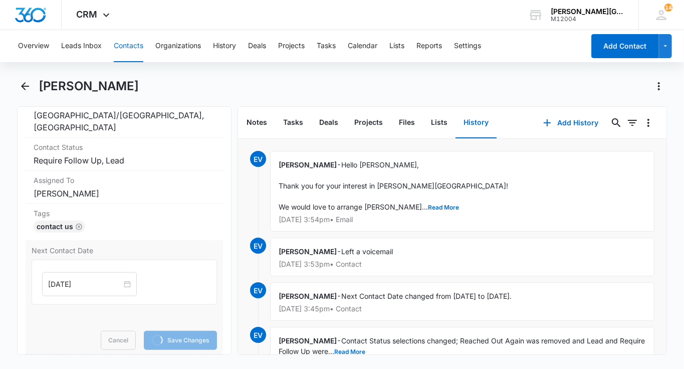
scroll to position [416, 0]
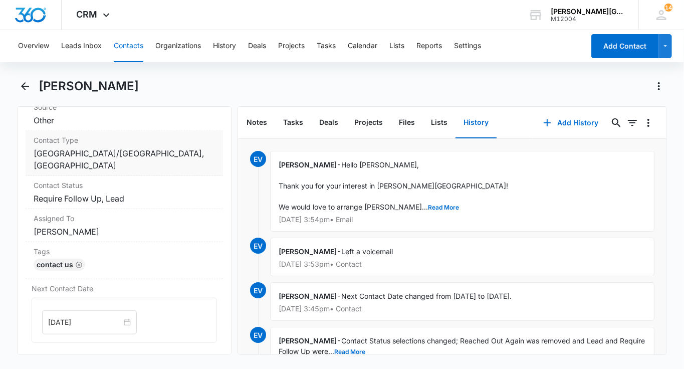
click at [170, 160] on dd "Cancel Save Changes [GEOGRAPHIC_DATA]/[GEOGRAPHIC_DATA], [GEOGRAPHIC_DATA]" at bounding box center [124, 159] width 181 height 24
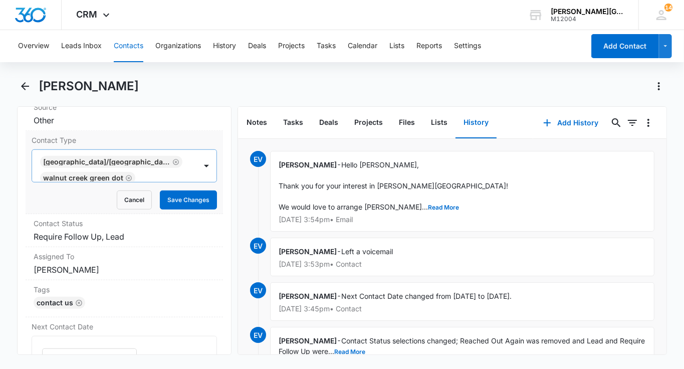
click at [172, 171] on div at bounding box center [160, 178] width 45 height 14
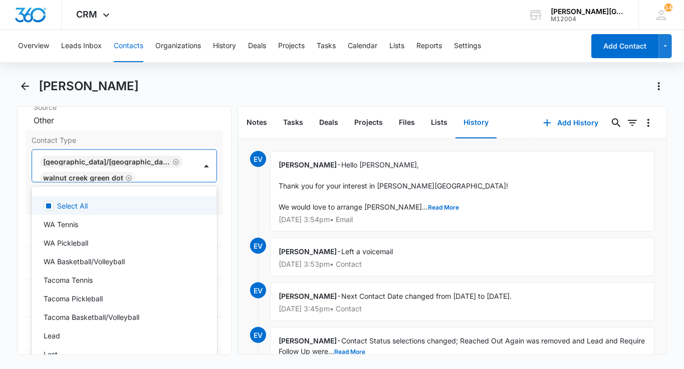
scroll to position [2, 0]
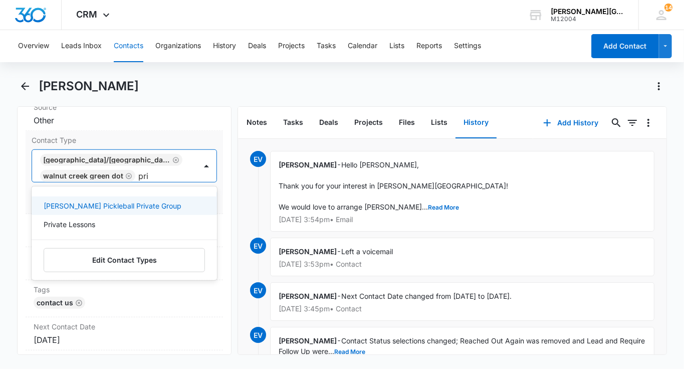
type input "priv"
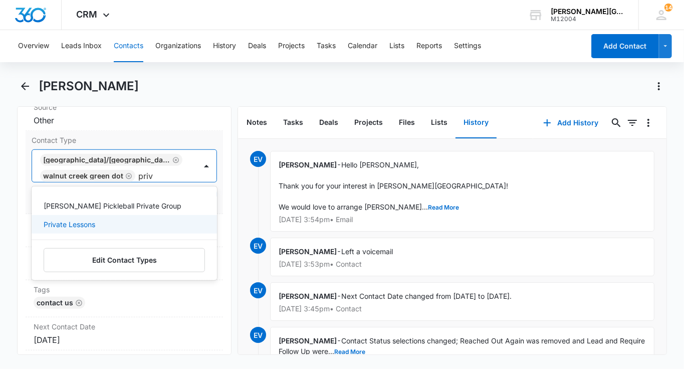
click at [126, 219] on div "Private Lessons" at bounding box center [123, 224] width 159 height 11
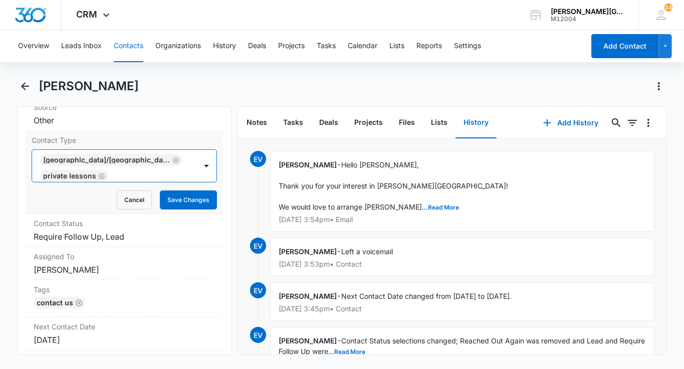
click at [187, 178] on div "[GEOGRAPHIC_DATA]/[GEOGRAPHIC_DATA] Private Lessons [GEOGRAPHIC_DATA] [GEOGRAPH…" at bounding box center [114, 166] width 164 height 32
click at [187, 197] on button "Save Changes" at bounding box center [188, 200] width 57 height 19
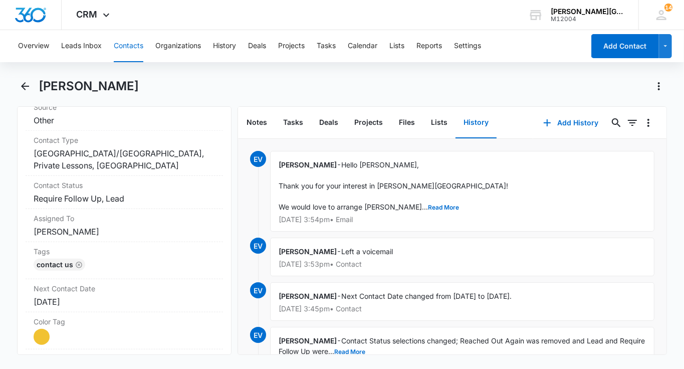
click at [131, 41] on button "Contacts" at bounding box center [129, 46] width 30 height 32
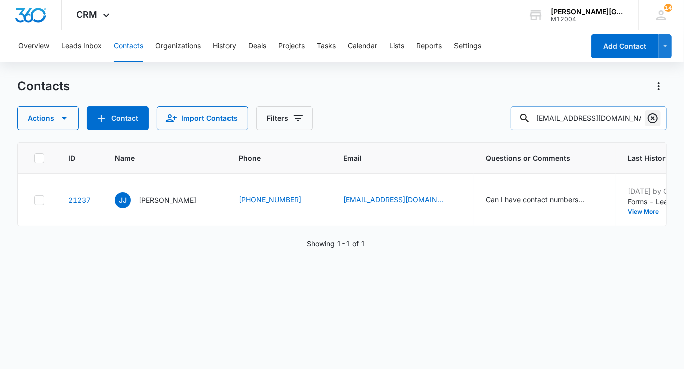
click at [659, 118] on icon "Clear" at bounding box center [653, 118] width 12 height 12
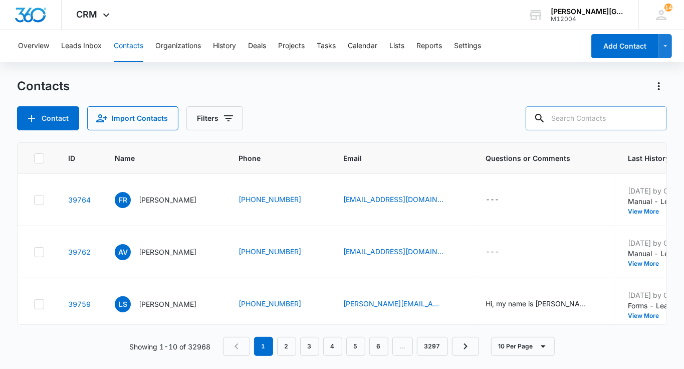
paste input "[PERSON_NAME] <[EMAIL_ADDRESS][DOMAIN_NAME]>"
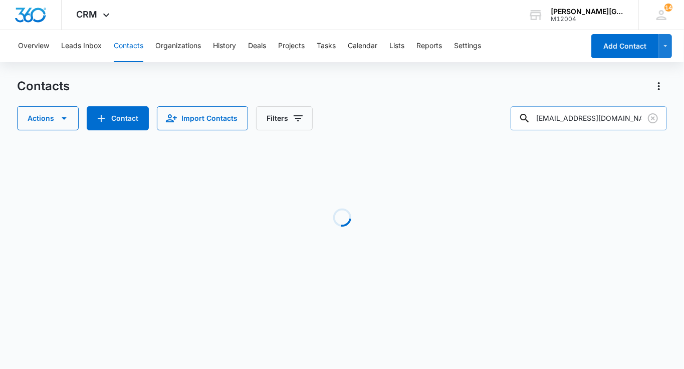
type input "[EMAIL_ADDRESS][DOMAIN_NAME]"
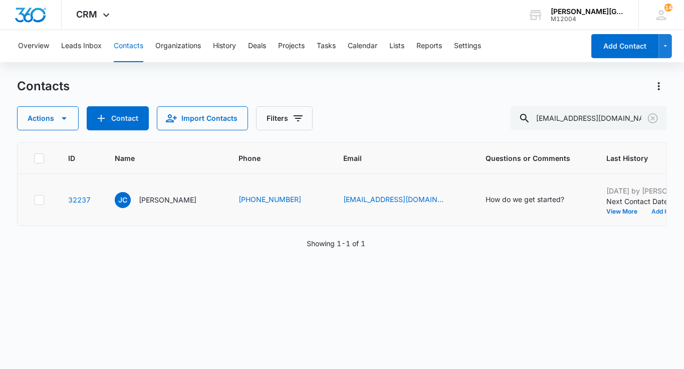
click at [645, 215] on button "Add History" at bounding box center [669, 212] width 48 height 6
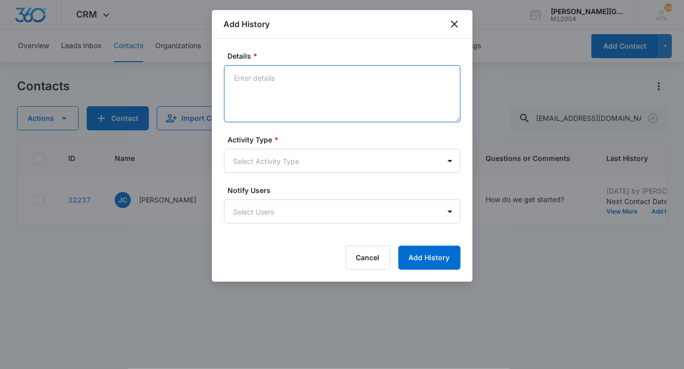
click at [346, 86] on textarea "Details *" at bounding box center [342, 93] width 237 height 57
paste textarea "Hi [PERSON_NAME], We are going to get at least and 8-pass and have him go to mo…"
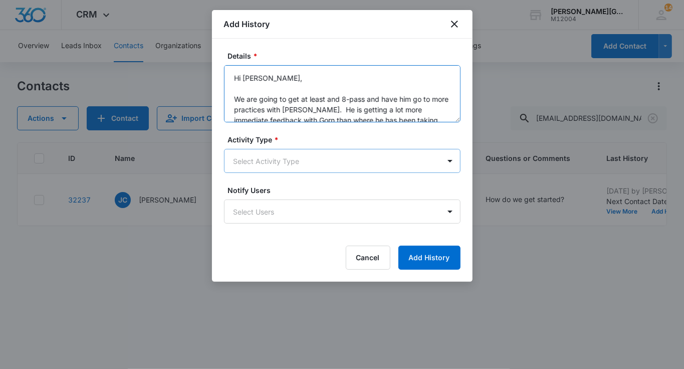
scroll to position [139, 0]
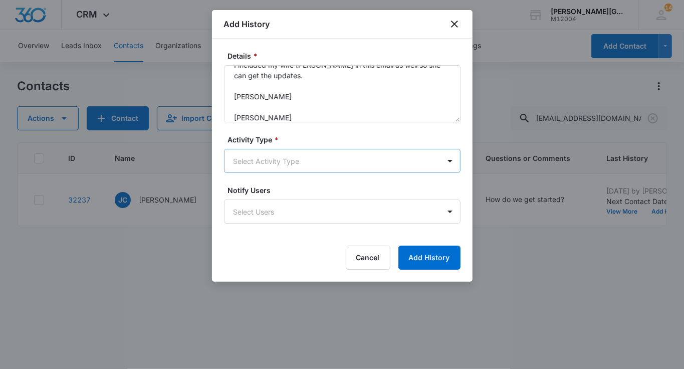
click at [285, 149] on body "CRM Apps Reputation Websites Forms CRM Email Social Shop Payments POS Content A…" at bounding box center [342, 184] width 684 height 369
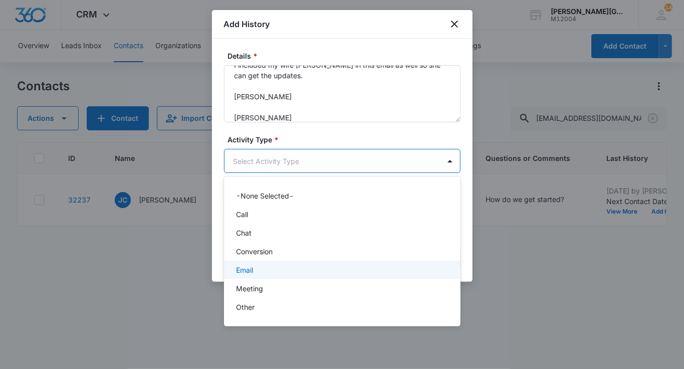
click at [245, 267] on p "Email" at bounding box center [244, 270] width 17 height 11
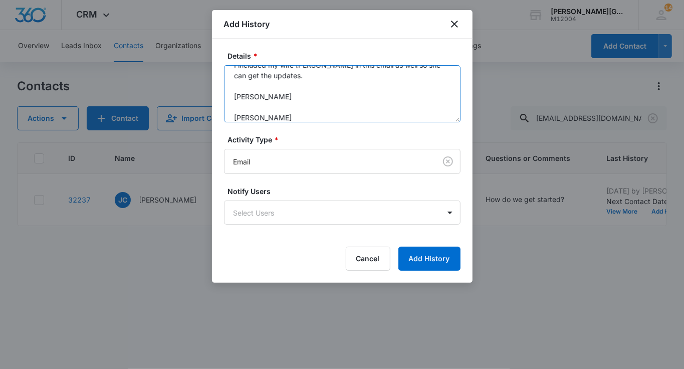
scroll to position [147, 0]
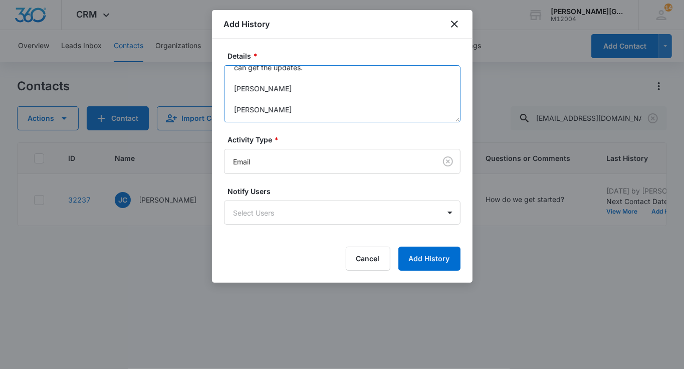
drag, startPoint x: 278, startPoint y: 117, endPoint x: 217, endPoint y: 117, distance: 61.2
click at [217, 117] on div "Details * Hi [PERSON_NAME], We are going to get at least and 8-pass and have hi…" at bounding box center [342, 161] width 261 height 244
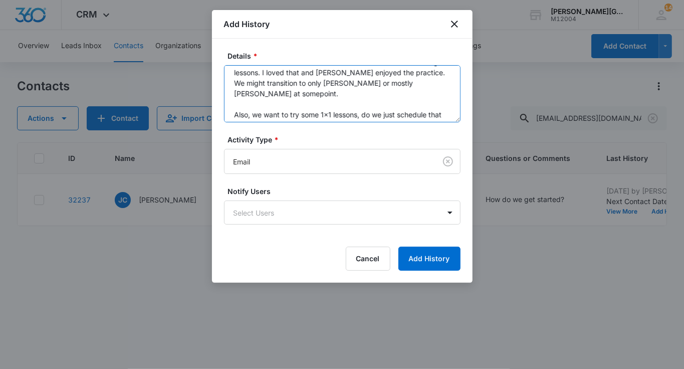
scroll to position [0, 0]
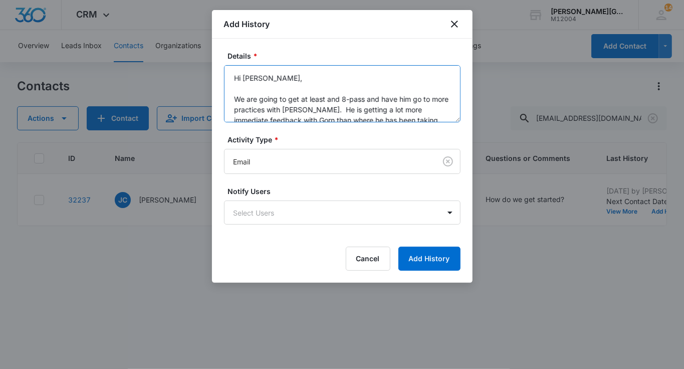
type textarea "Hi [PERSON_NAME], We are going to get at least and 8-pass and have him go to mo…"
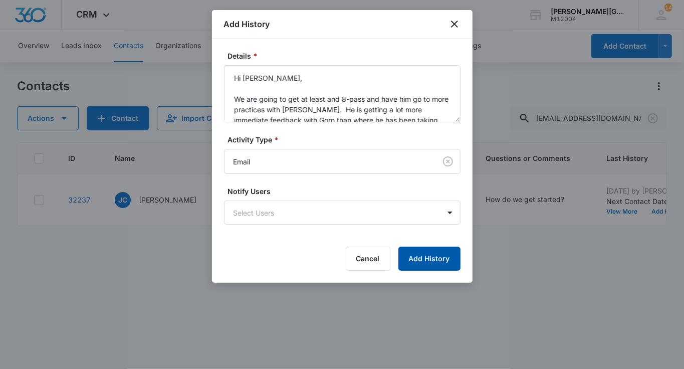
click at [440, 250] on button "Add History" at bounding box center [430, 259] width 62 height 24
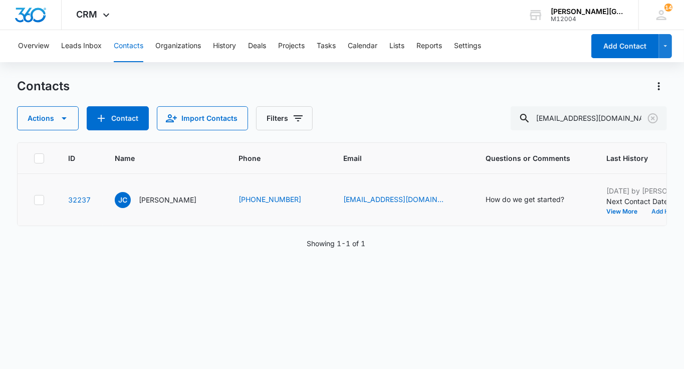
click at [645, 215] on button "Add History" at bounding box center [669, 212] width 48 height 6
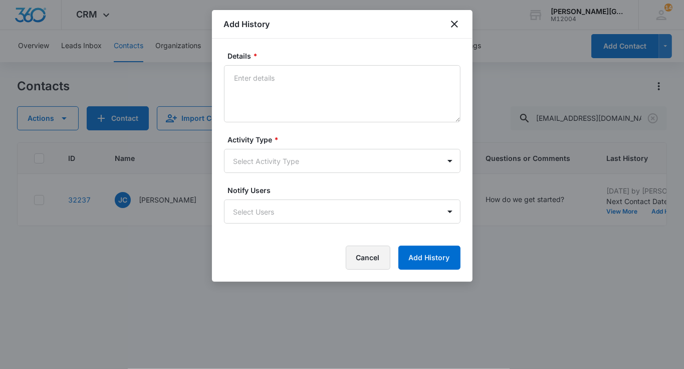
click at [351, 248] on button "Cancel" at bounding box center [368, 258] width 45 height 24
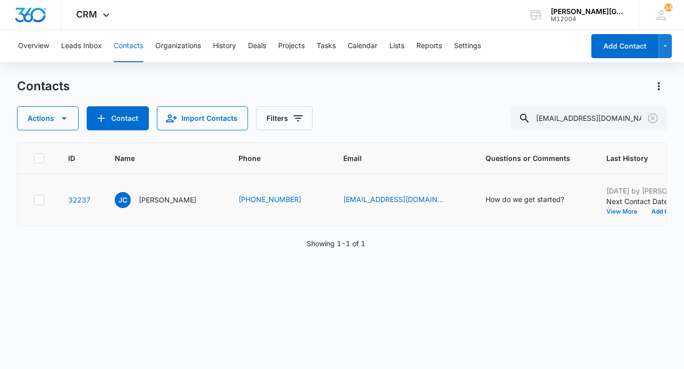
click at [607, 215] on button "View More" at bounding box center [626, 212] width 38 height 6
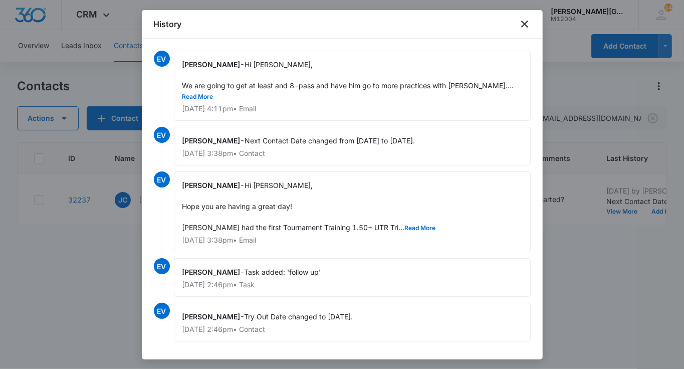
click at [603, 284] on div at bounding box center [342, 184] width 684 height 369
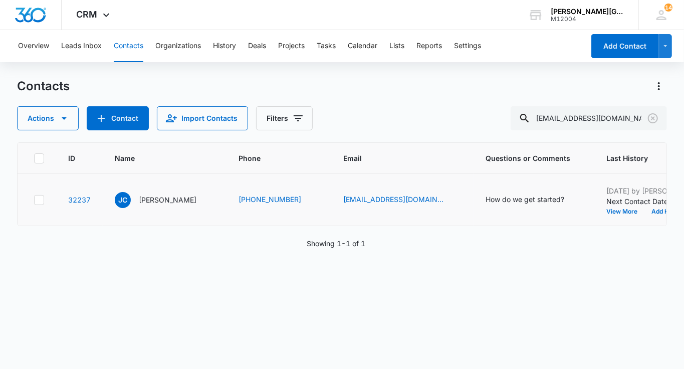
click at [629, 215] on div "[DATE] by [PERSON_NAME] Next Contact Date changed from [DATE] to [DATE]. View M…" at bounding box center [669, 199] width 125 height 29
click at [645, 215] on button "Add History" at bounding box center [669, 212] width 48 height 6
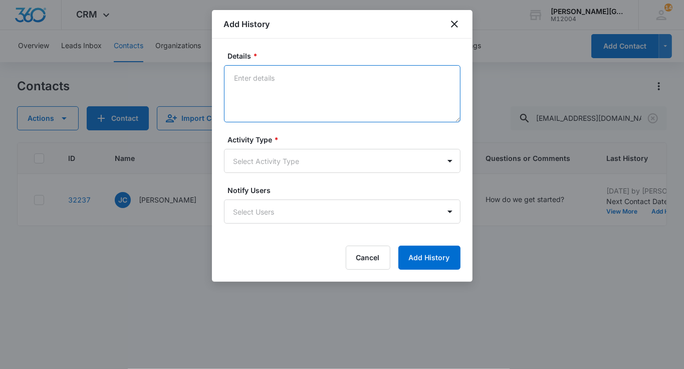
click at [297, 83] on textarea "Details *" at bounding box center [342, 93] width 237 height 57
paste textarea "Thank you for your feedback, [PERSON_NAME], and nice to e-meet you, [PERSON_NAM…"
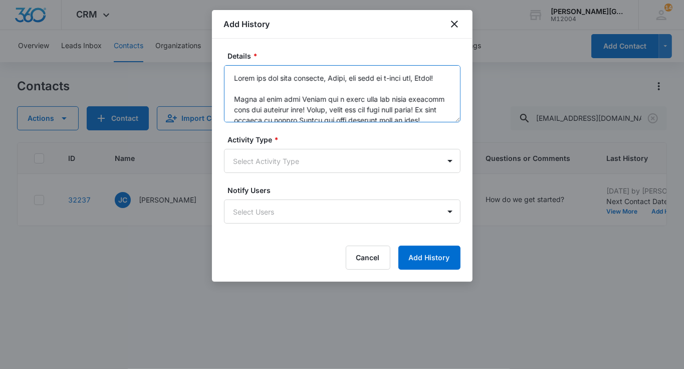
scroll to position [403, 0]
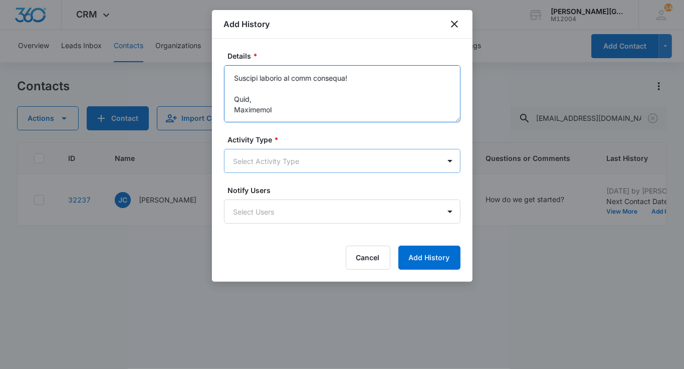
type textarea "Thank you for your feedback, [PERSON_NAME], and nice to e-meet you, [PERSON_NAM…"
click at [266, 152] on body "CRM Apps Reputation Websites Forms CRM Email Social Shop Payments POS Content A…" at bounding box center [342, 184] width 684 height 369
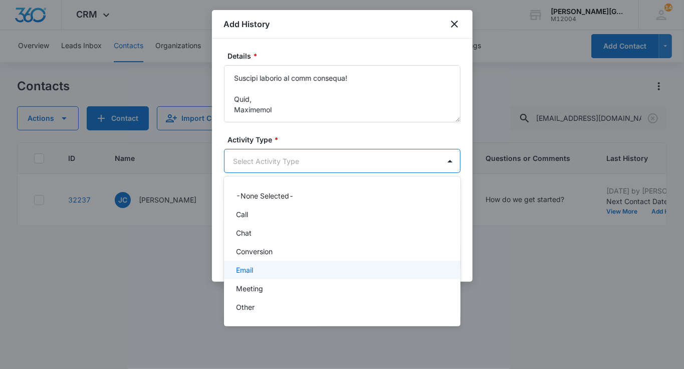
click at [254, 262] on div "Email" at bounding box center [342, 270] width 237 height 19
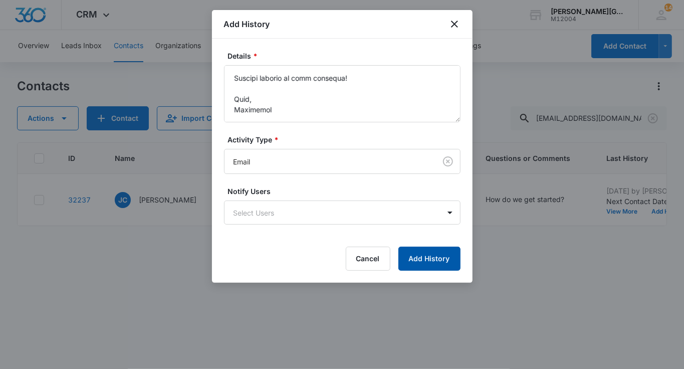
click at [439, 255] on button "Add History" at bounding box center [430, 259] width 62 height 24
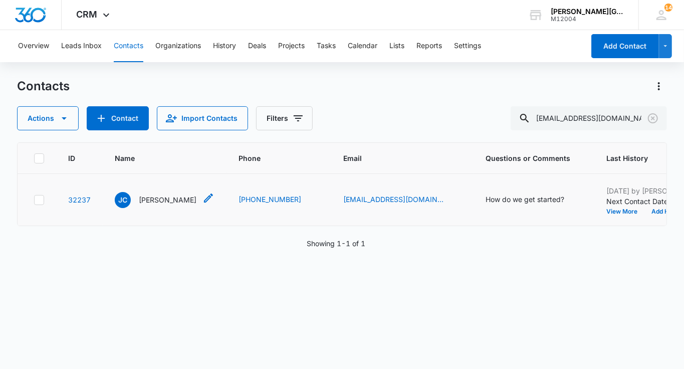
click at [146, 205] on p "[PERSON_NAME]" at bounding box center [168, 200] width 58 height 11
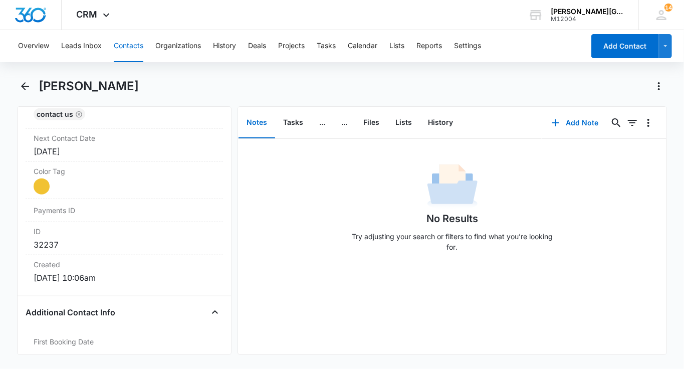
scroll to position [598, 0]
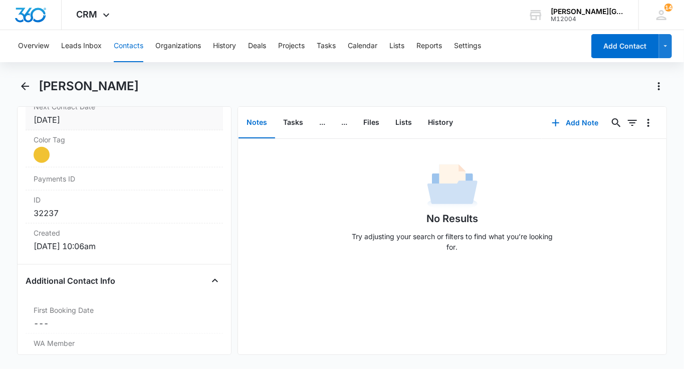
click at [95, 119] on div "[DATE]" at bounding box center [124, 120] width 181 height 12
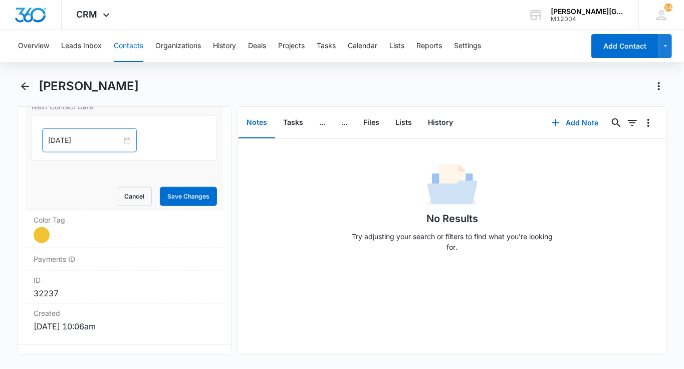
click at [79, 143] on div "[DATE]" at bounding box center [89, 140] width 95 height 24
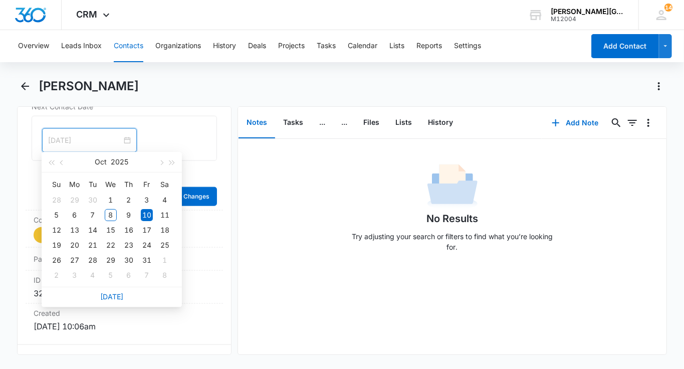
type input "[DATE]"
click at [131, 49] on button "Contacts" at bounding box center [129, 46] width 30 height 32
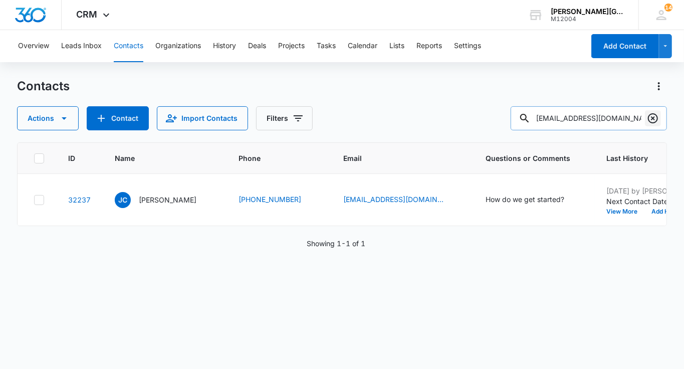
click at [652, 124] on button "Clear" at bounding box center [653, 118] width 16 height 16
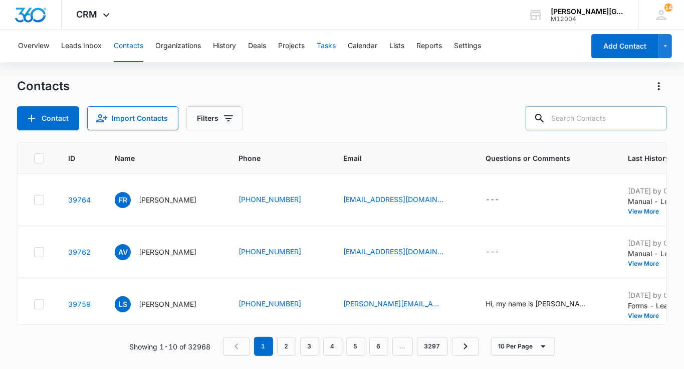
click at [329, 44] on button "Tasks" at bounding box center [326, 46] width 19 height 32
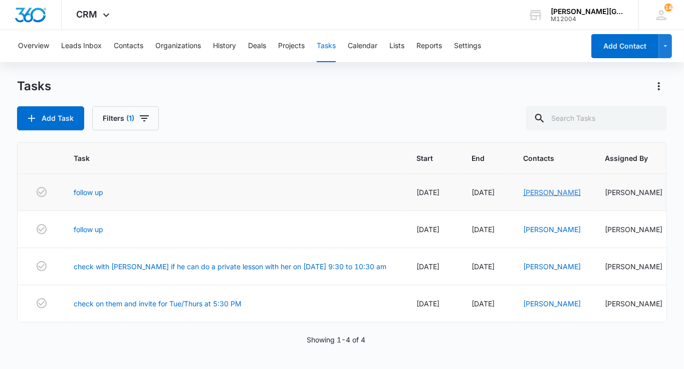
click at [523, 192] on link "[PERSON_NAME]" at bounding box center [552, 192] width 58 height 9
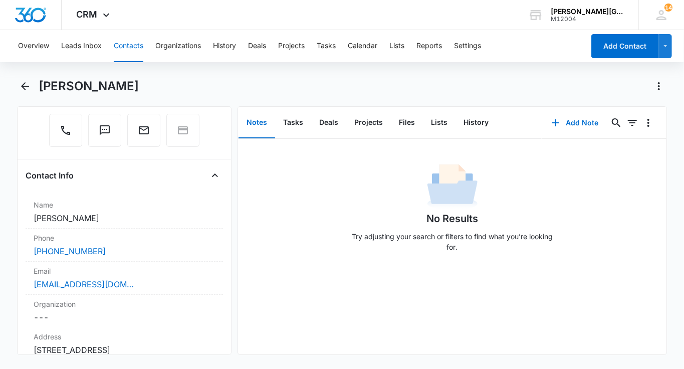
scroll to position [110, 0]
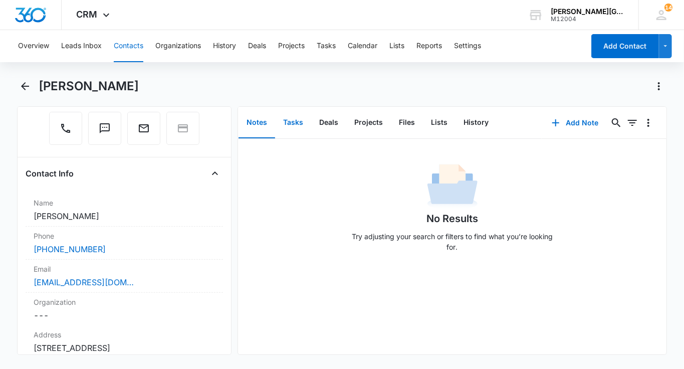
click at [304, 112] on button "Tasks" at bounding box center [293, 122] width 36 height 31
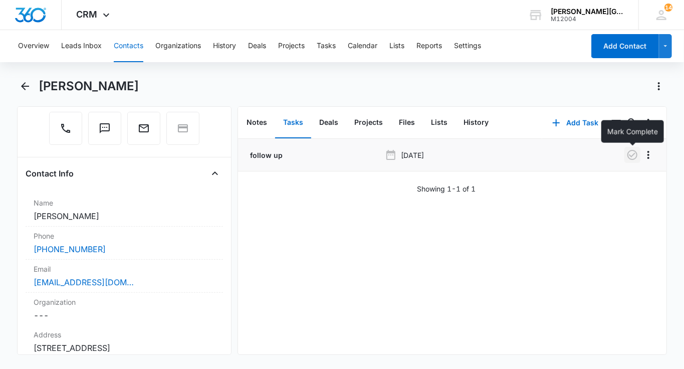
click at [638, 155] on icon "button" at bounding box center [633, 155] width 12 height 12
click at [471, 121] on button "History" at bounding box center [476, 122] width 41 height 31
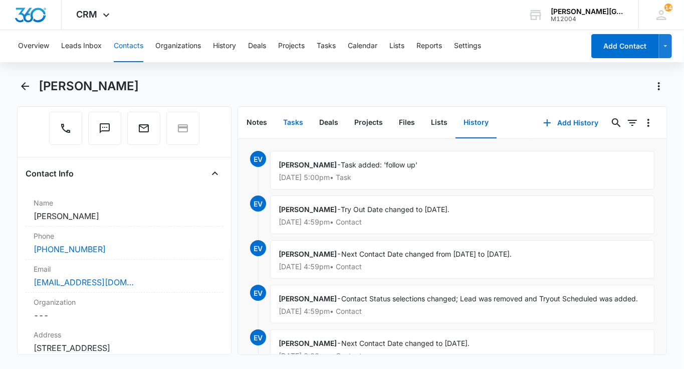
click at [288, 124] on button "Tasks" at bounding box center [293, 122] width 36 height 31
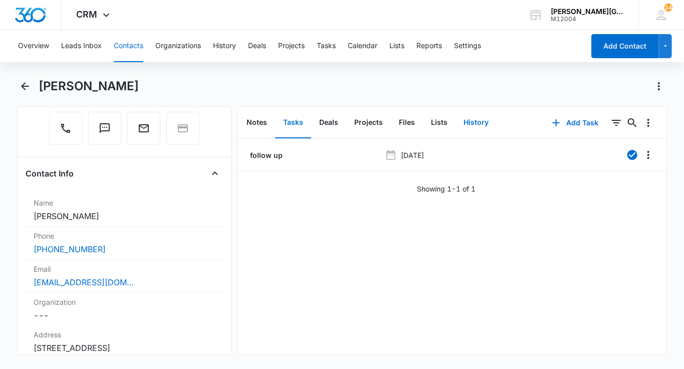
click at [486, 113] on button "History" at bounding box center [476, 122] width 41 height 31
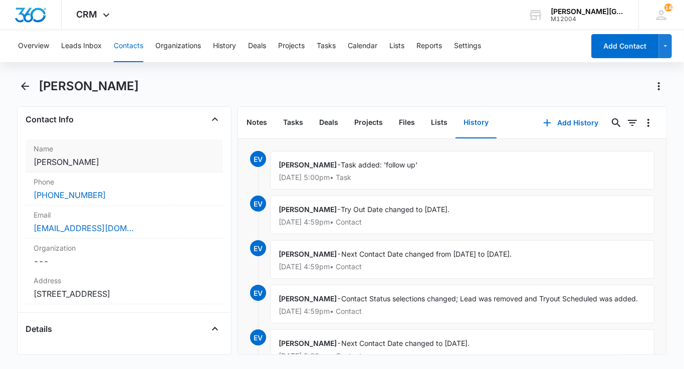
scroll to position [175, 0]
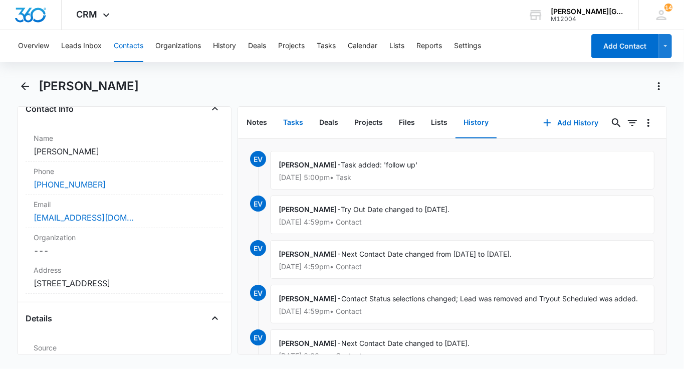
click at [290, 124] on button "Tasks" at bounding box center [293, 122] width 36 height 31
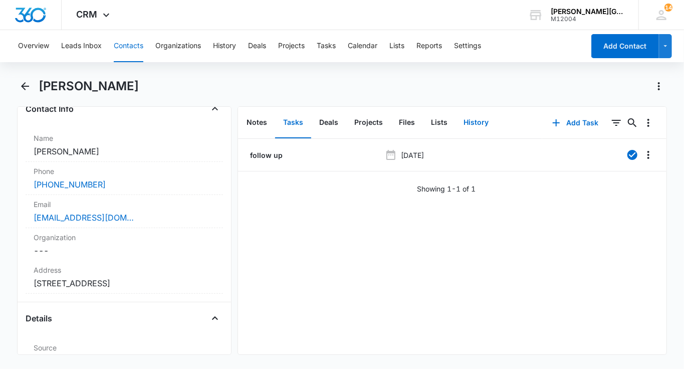
click at [481, 122] on button "History" at bounding box center [476, 122] width 41 height 31
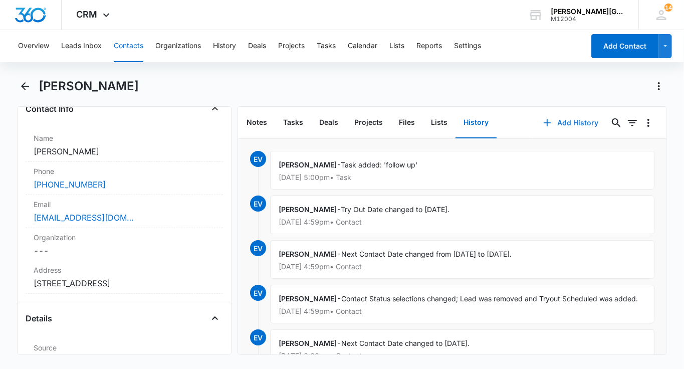
click at [556, 122] on button "Add History" at bounding box center [570, 123] width 75 height 24
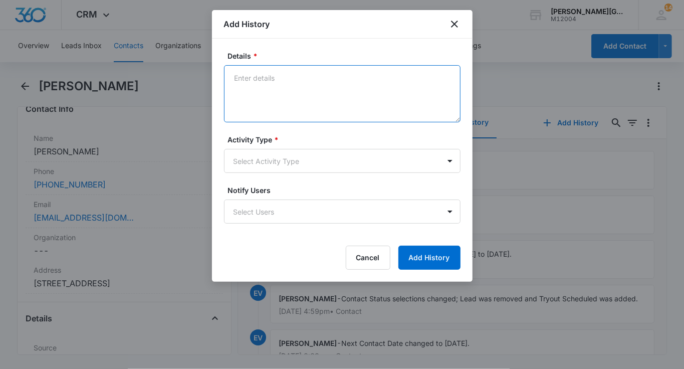
click at [288, 98] on textarea "Details *" at bounding box center [342, 93] width 237 height 57
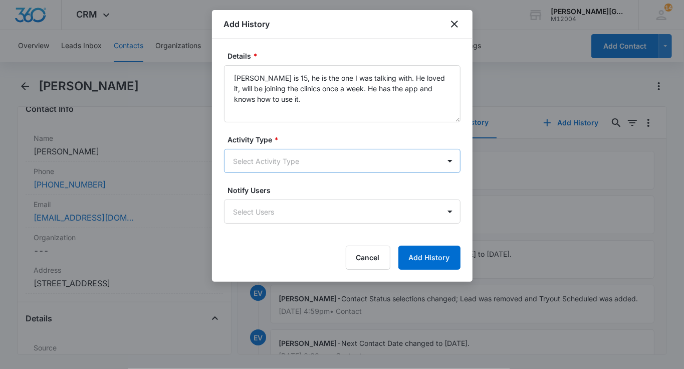
click at [256, 168] on body "CRM Apps Reputation Websites Forms CRM Email Social Shop Payments POS Content A…" at bounding box center [342, 184] width 684 height 369
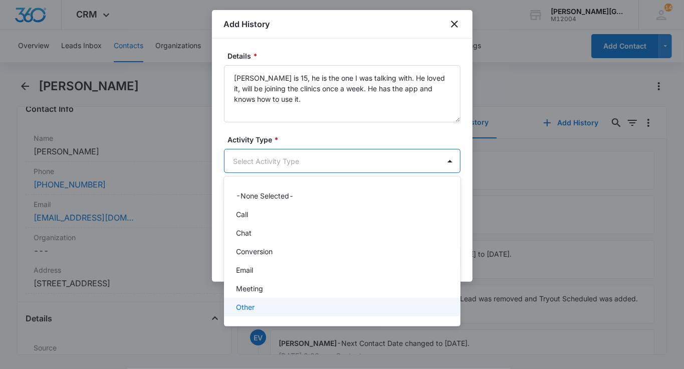
click at [252, 298] on div "Other" at bounding box center [342, 307] width 237 height 19
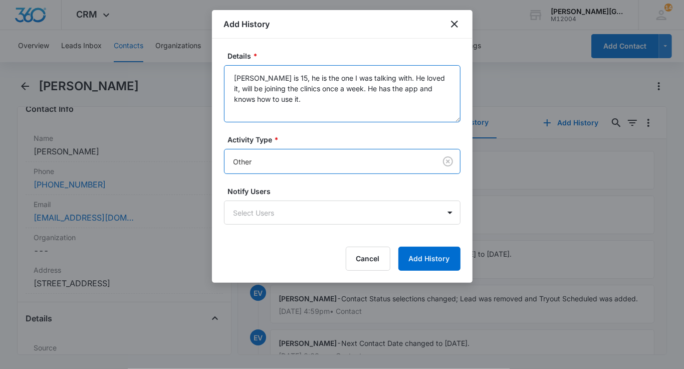
click at [263, 105] on textarea "[PERSON_NAME] is 15, he is the one I was talking with. He loved it, will be joi…" at bounding box center [342, 93] width 237 height 57
paste textarea "and the one I spoke with. He loved it and"
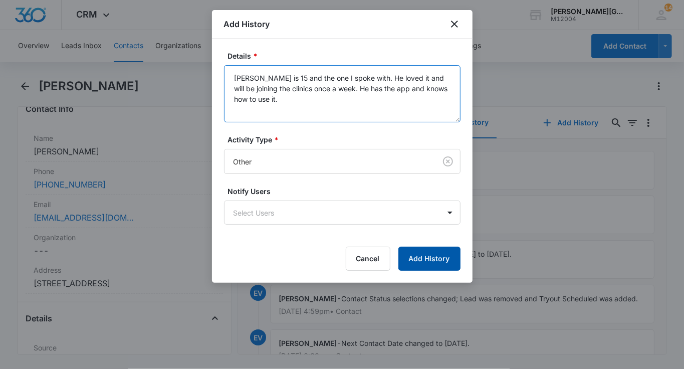
type textarea "[PERSON_NAME] is 15 and the one I spoke with. He loved it and will be joining t…"
click at [435, 250] on button "Add History" at bounding box center [430, 259] width 62 height 24
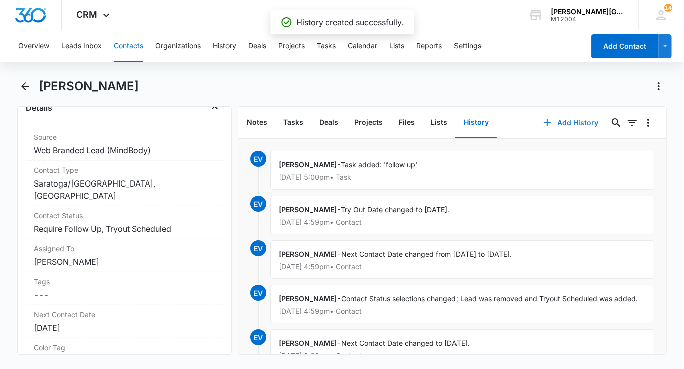
scroll to position [387, 0]
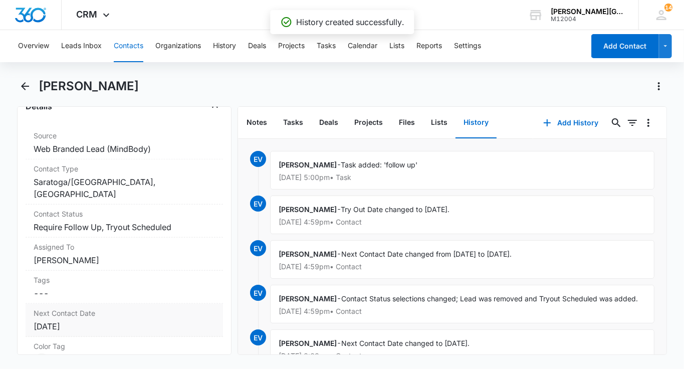
click at [87, 325] on div "[DATE]" at bounding box center [124, 326] width 181 height 12
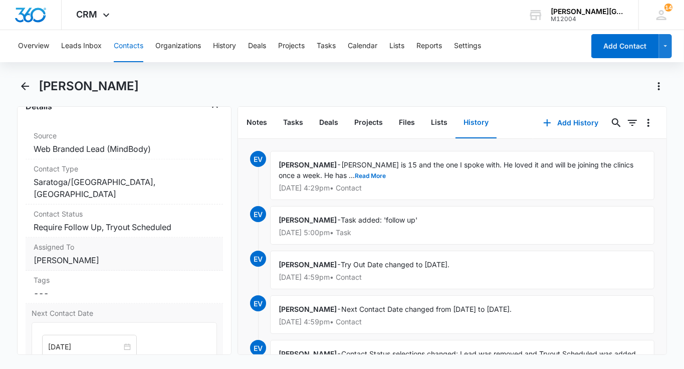
scroll to position [466, 0]
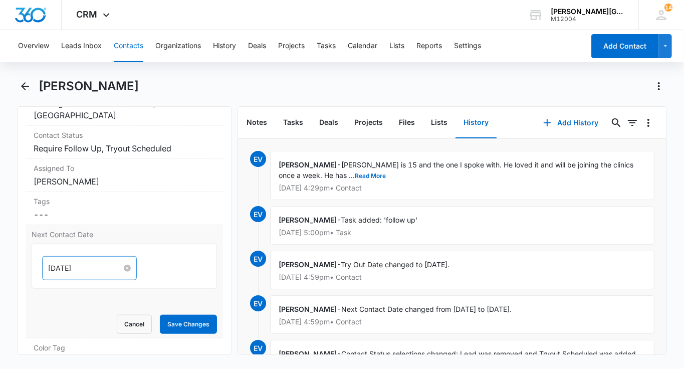
click at [71, 263] on input "[DATE]" at bounding box center [85, 268] width 74 height 11
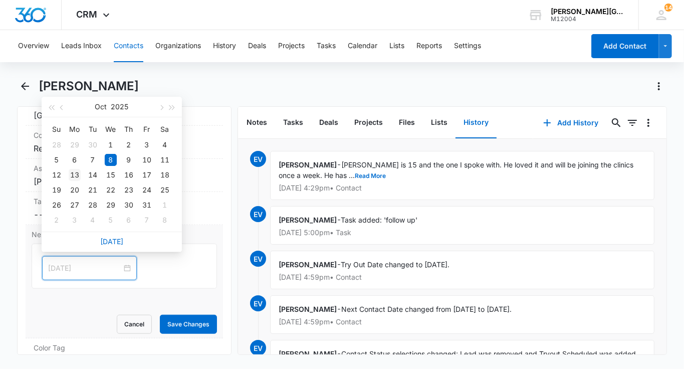
type input "[DATE]"
click at [77, 173] on div "13" at bounding box center [75, 175] width 12 height 12
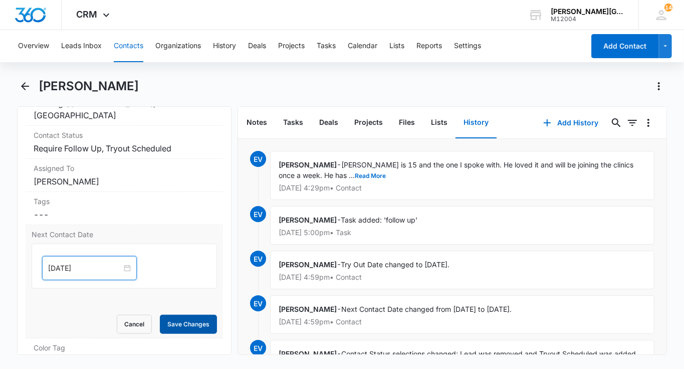
click at [191, 318] on button "Save Changes" at bounding box center [188, 324] width 57 height 19
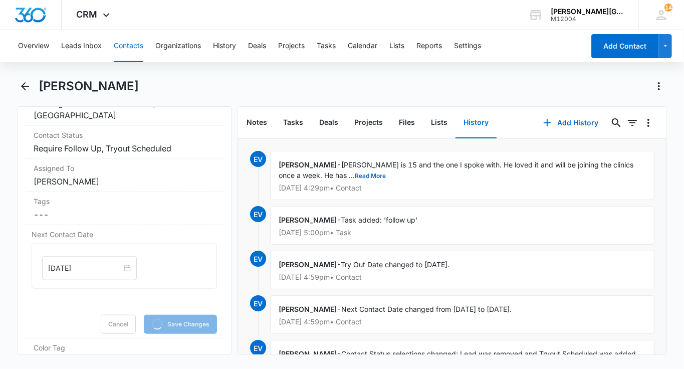
click at [131, 57] on button "Contacts" at bounding box center [129, 46] width 30 height 32
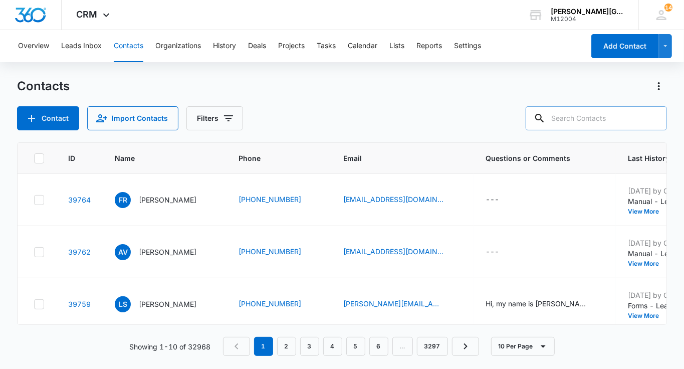
click at [619, 126] on input "text" at bounding box center [596, 118] width 141 height 24
paste input "[PERSON_NAME][EMAIL_ADDRESS][PERSON_NAME][DOMAIN_NAME]"
type input "[PERSON_NAME][EMAIL_ADDRESS][PERSON_NAME][DOMAIN_NAME]"
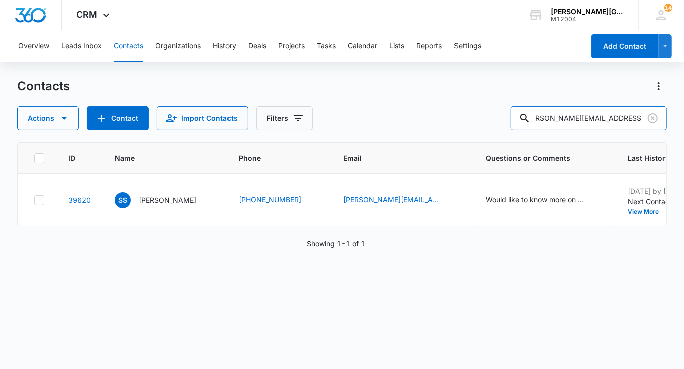
scroll to position [0, 0]
click at [166, 199] on p "[PERSON_NAME]" at bounding box center [168, 200] width 58 height 11
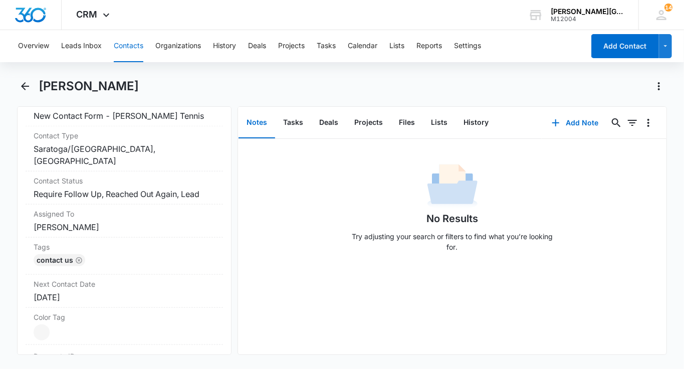
scroll to position [413, 0]
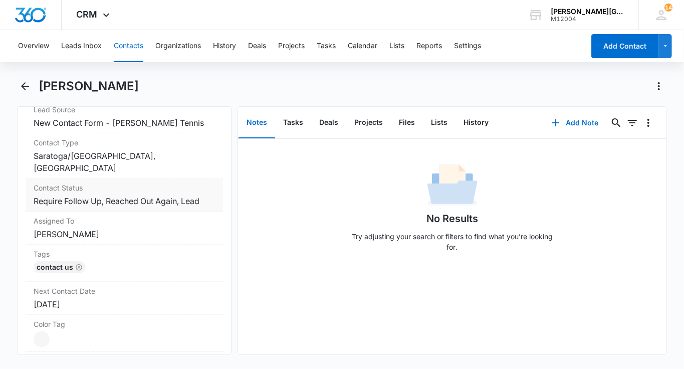
click at [110, 195] on dd "Cancel Save Changes Require Follow Up, Reached Out Again, Lead" at bounding box center [124, 201] width 181 height 12
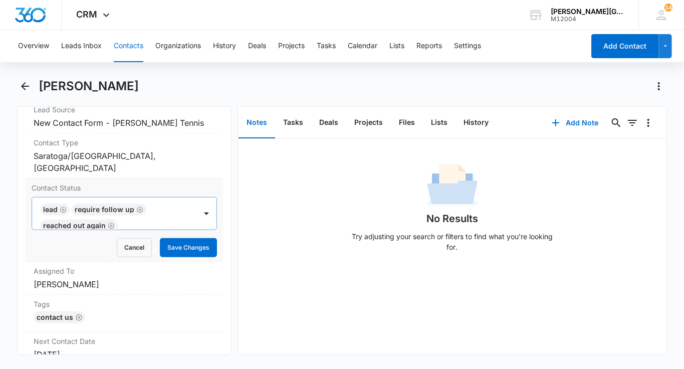
click at [61, 208] on icon "Remove Lead" at bounding box center [63, 210] width 7 height 8
click at [108, 221] on icon "Remove Reached Out Again" at bounding box center [111, 224] width 7 height 8
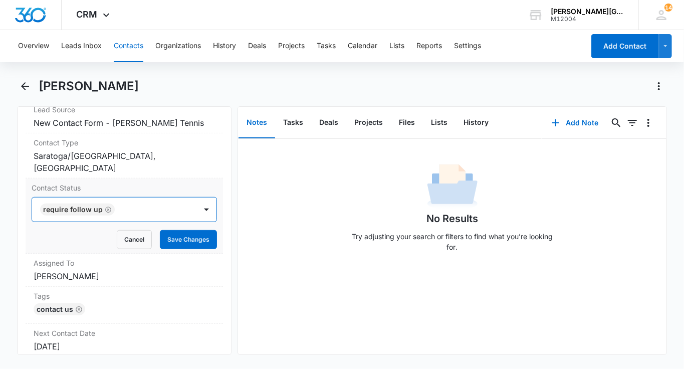
scroll to position [0, 0]
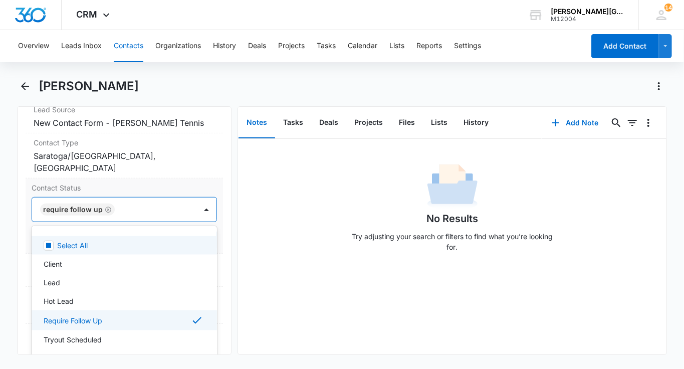
click at [133, 214] on div at bounding box center [151, 210] width 66 height 14
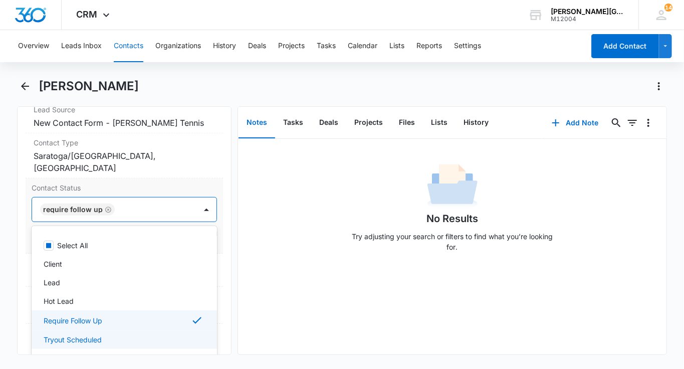
drag, startPoint x: 78, startPoint y: 335, endPoint x: 168, endPoint y: 220, distance: 146.3
click at [78, 335] on p "Tryout Scheduled" at bounding box center [73, 339] width 58 height 11
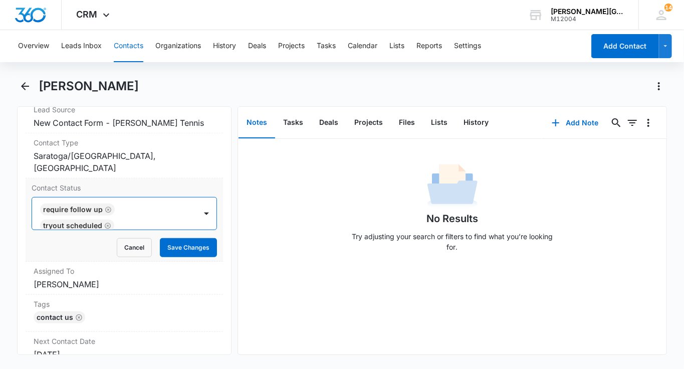
click at [197, 198] on div at bounding box center [207, 214] width 20 height 32
click at [188, 242] on button "Save Changes" at bounding box center [188, 247] width 57 height 19
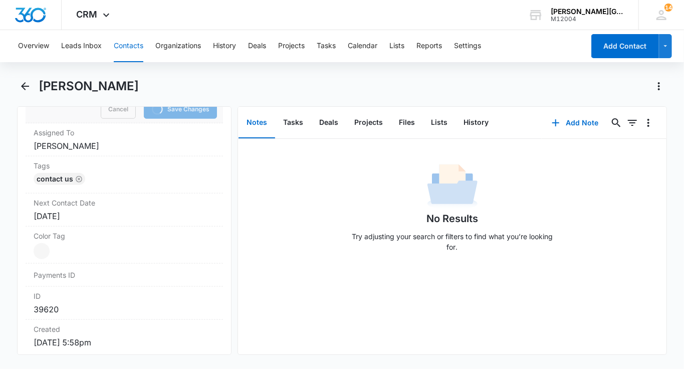
scroll to position [567, 0]
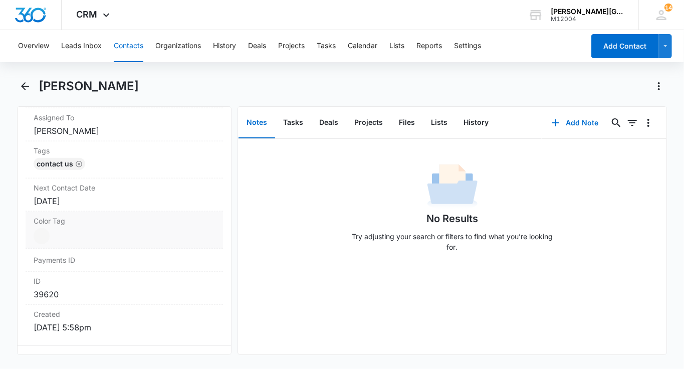
click at [88, 228] on dd "Current Color: Cancel Save Changes" at bounding box center [124, 236] width 181 height 16
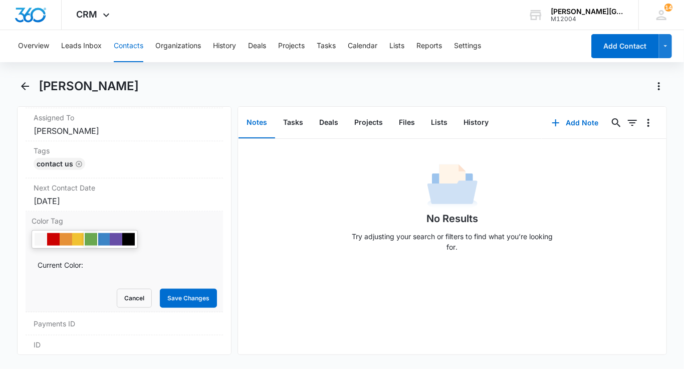
click at [76, 239] on div at bounding box center [78, 239] width 13 height 13
click at [189, 291] on button "Save Changes" at bounding box center [188, 298] width 57 height 19
click at [113, 191] on div "Next Contact Date Cancel Save Changes [DATE]" at bounding box center [125, 194] width 198 height 33
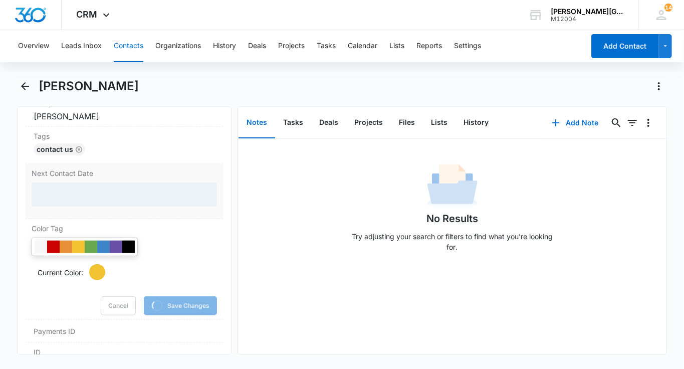
scroll to position [523, 0]
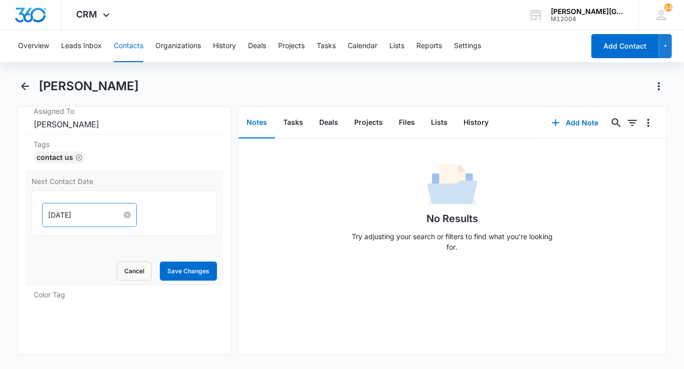
click at [68, 210] on input "[DATE]" at bounding box center [85, 215] width 74 height 11
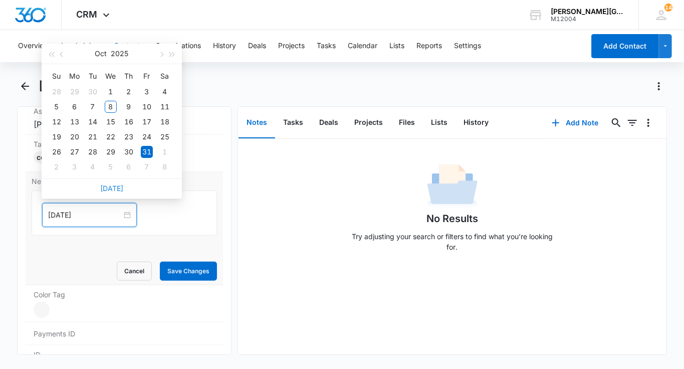
click at [110, 187] on link "[DATE]" at bounding box center [111, 188] width 23 height 9
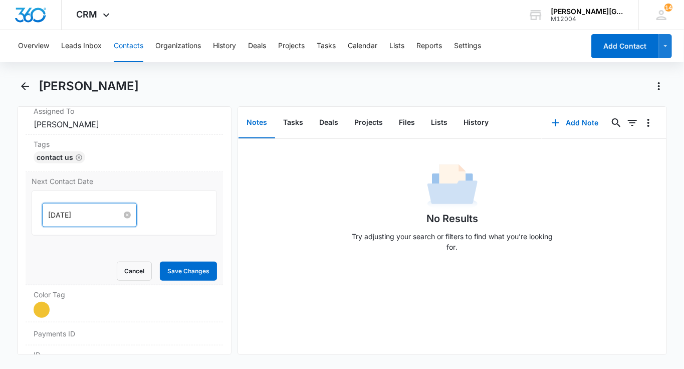
click at [77, 210] on input "[DATE]" at bounding box center [85, 215] width 74 height 11
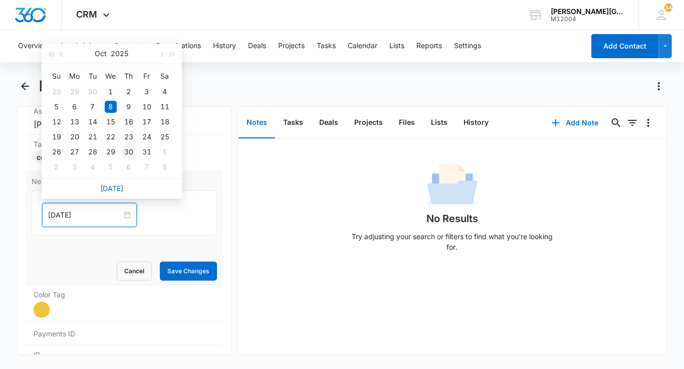
type input "[DATE]"
click at [128, 152] on div "30" at bounding box center [129, 152] width 12 height 12
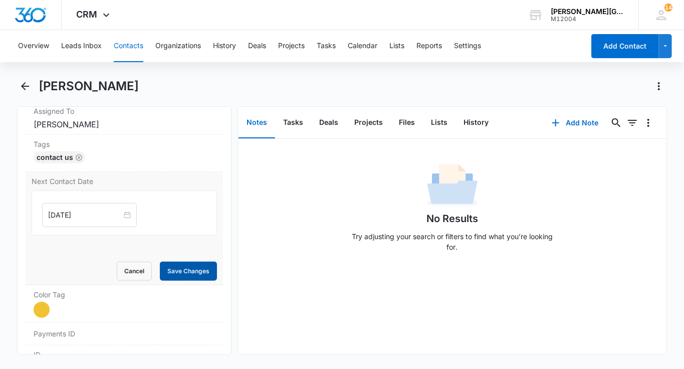
click at [179, 270] on button "Save Changes" at bounding box center [188, 271] width 57 height 19
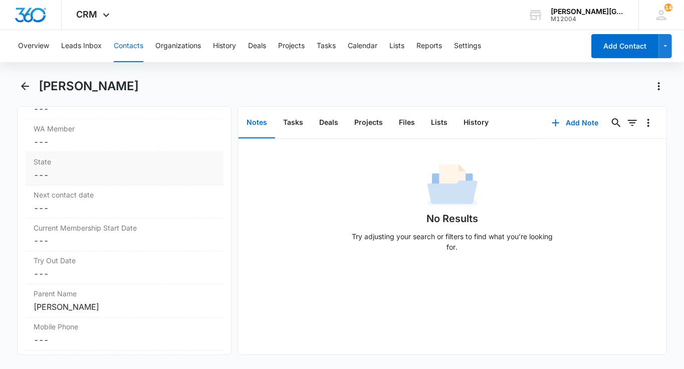
scroll to position [902, 0]
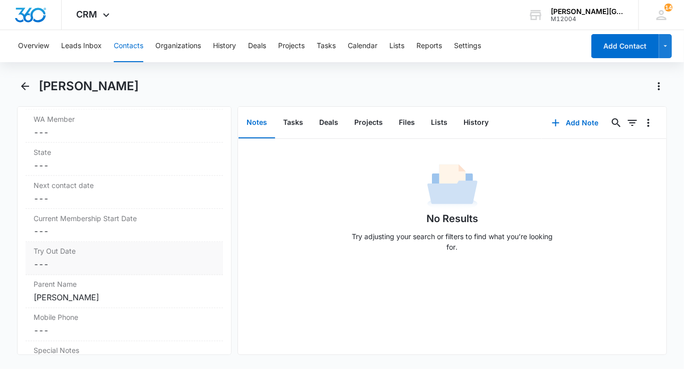
click at [106, 246] on label "Try Out Date" at bounding box center [124, 251] width 181 height 11
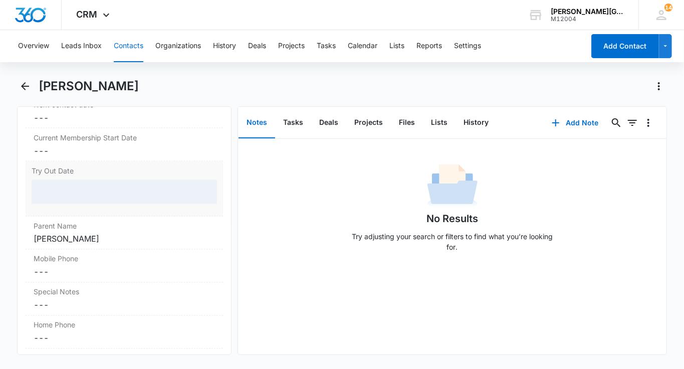
scroll to position [901, 0]
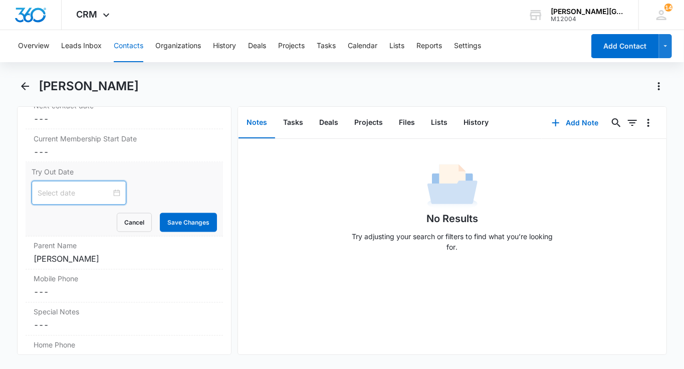
click at [73, 194] on input at bounding box center [75, 193] width 74 height 11
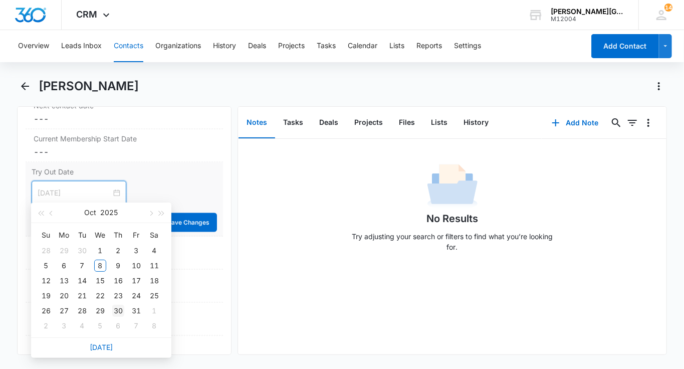
type input "[DATE]"
click at [113, 309] on div "30" at bounding box center [118, 311] width 12 height 12
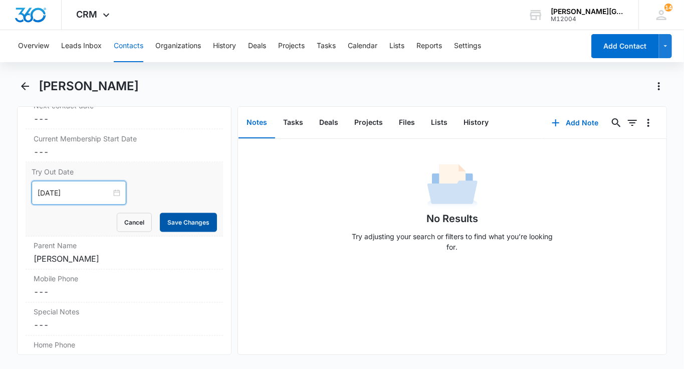
click at [198, 216] on button "Save Changes" at bounding box center [188, 222] width 57 height 19
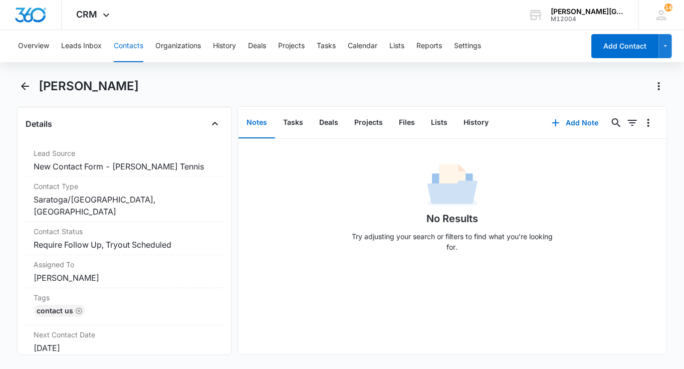
scroll to position [369, 0]
click at [290, 129] on button "Tasks" at bounding box center [293, 122] width 36 height 31
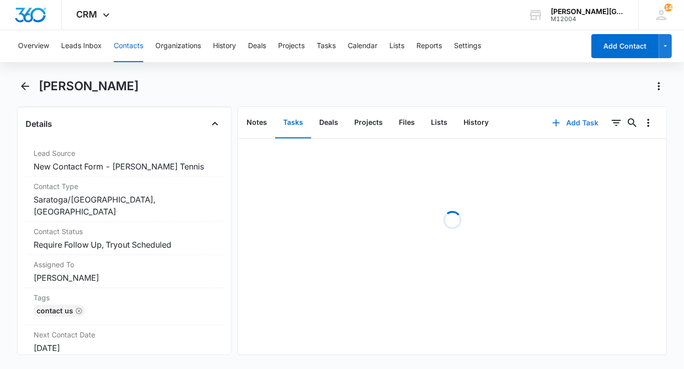
click at [568, 121] on button "Add Task" at bounding box center [575, 123] width 66 height 24
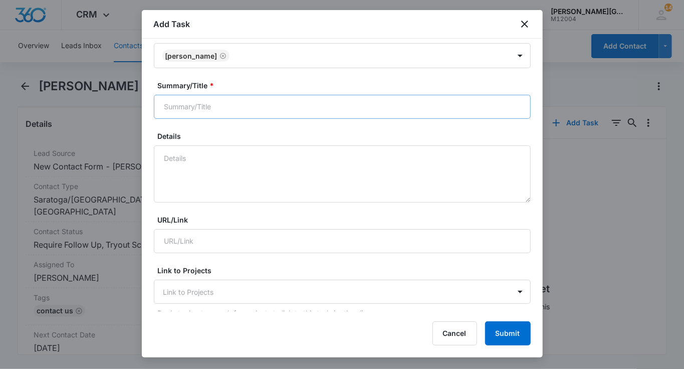
scroll to position [108, 0]
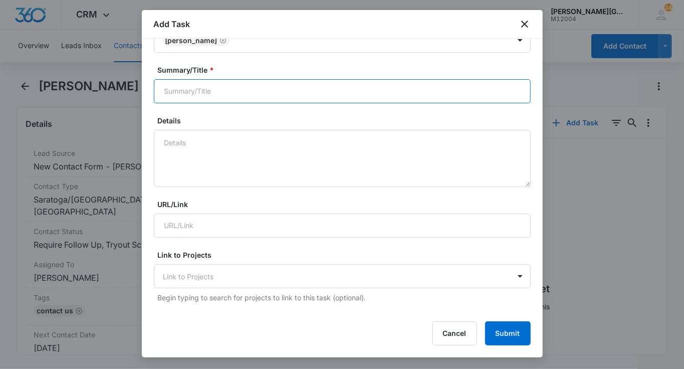
click at [241, 96] on input "Summary/Title *" at bounding box center [342, 91] width 377 height 24
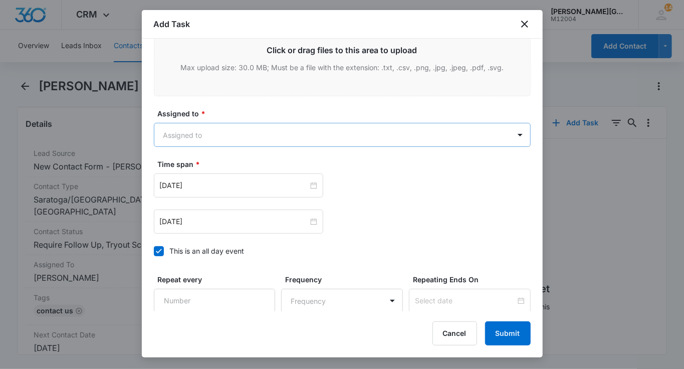
type input "follow up"
click at [265, 130] on body "CRM Apps Reputation Websites Forms CRM Email Social Shop Payments POS Content A…" at bounding box center [342, 184] width 684 height 369
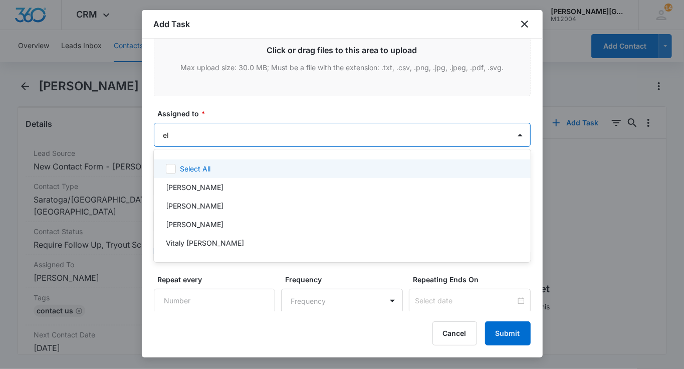
type input "[PERSON_NAME]"
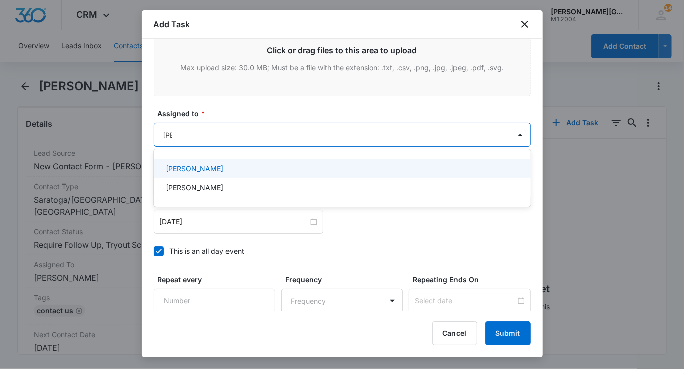
click at [243, 164] on div "[PERSON_NAME]" at bounding box center [341, 168] width 351 height 11
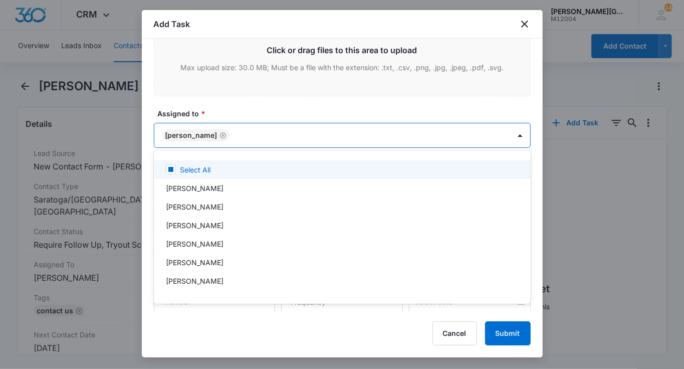
click at [244, 129] on div at bounding box center [342, 184] width 684 height 369
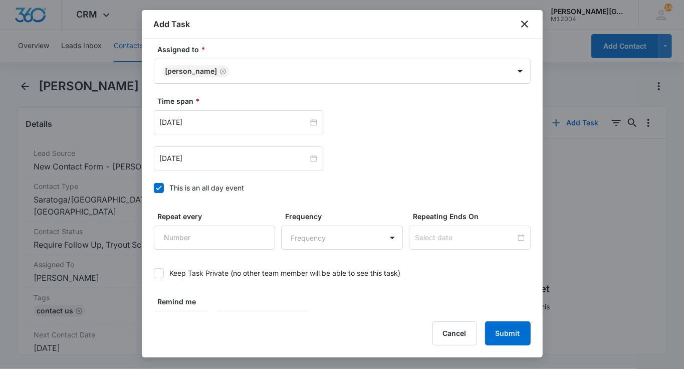
scroll to position [602, 0]
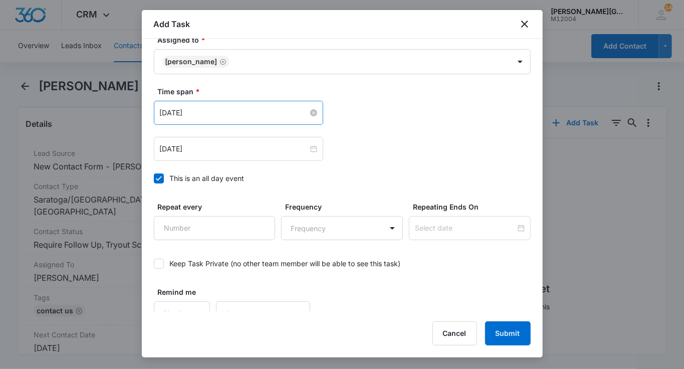
click at [213, 116] on input "[DATE]" at bounding box center [234, 112] width 148 height 11
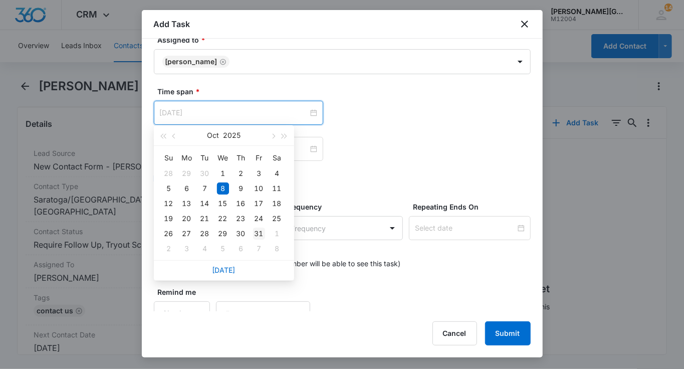
type input "[DATE]"
click at [259, 236] on div "31" at bounding box center [259, 234] width 12 height 12
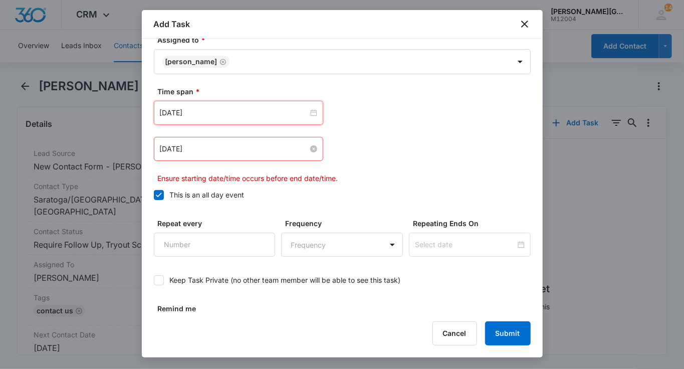
click at [216, 143] on div "[DATE]" at bounding box center [238, 148] width 157 height 11
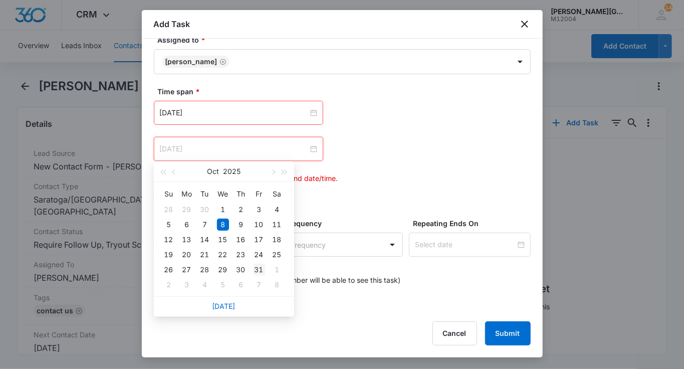
type input "[DATE]"
click at [257, 268] on div "31" at bounding box center [259, 270] width 12 height 12
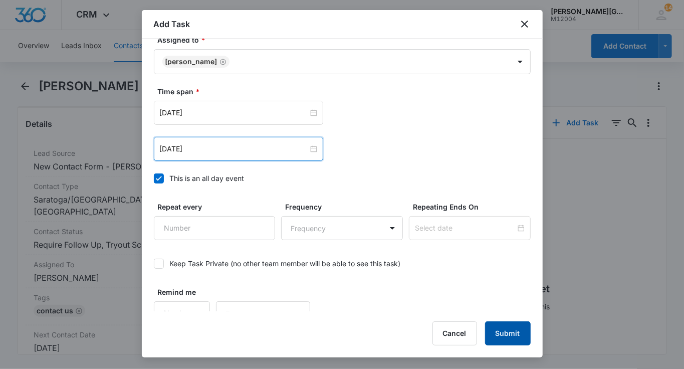
click at [520, 326] on button "Submit" at bounding box center [508, 333] width 46 height 24
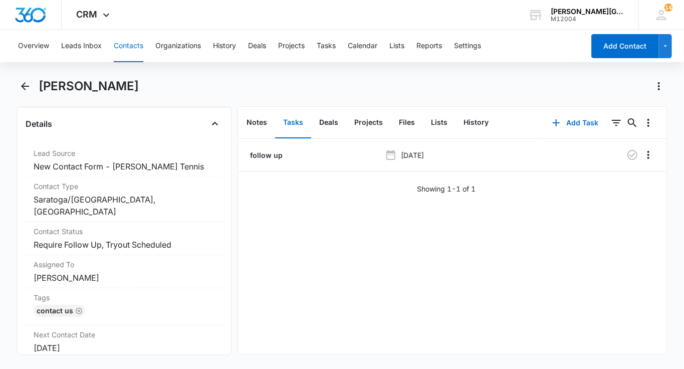
click at [119, 52] on button "Contacts" at bounding box center [129, 46] width 30 height 32
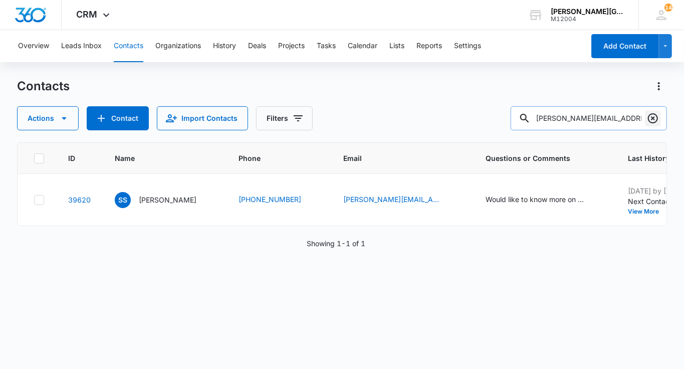
click at [661, 114] on button "Clear" at bounding box center [653, 118] width 16 height 16
